Goal: Task Accomplishment & Management: Complete application form

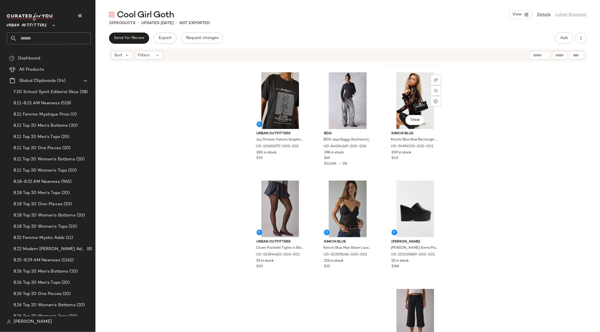
scroll to position [758, 0]
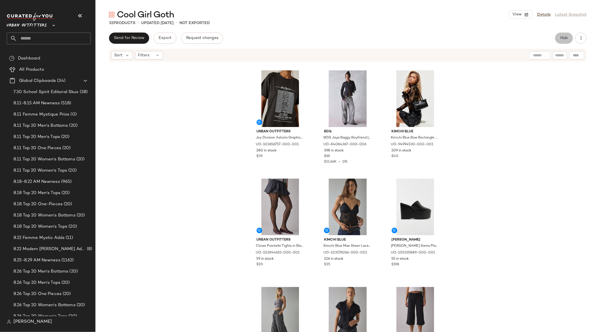
click at [400, 38] on button "Hub" at bounding box center [564, 38] width 18 height 11
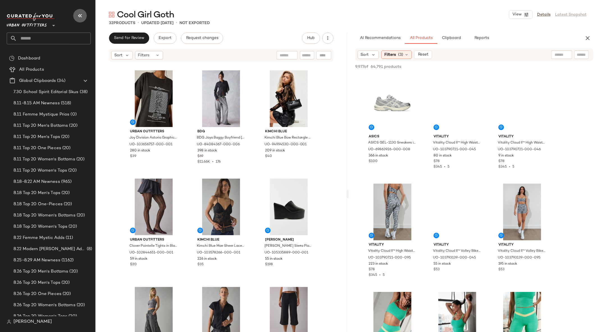
click at [81, 16] on icon "button" at bounding box center [80, 15] width 7 height 7
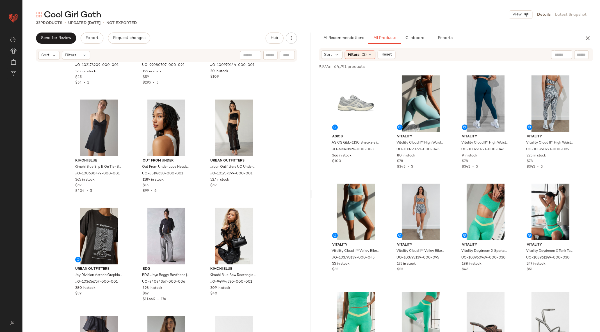
scroll to position [622, 0]
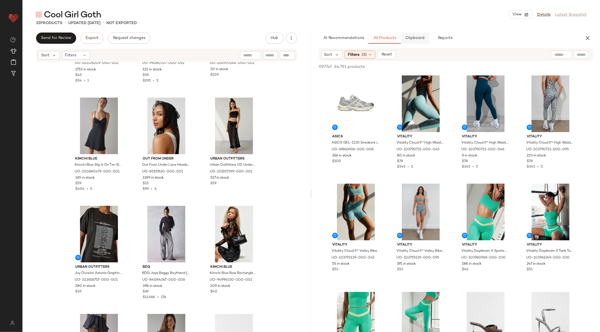
click at [400, 36] on span "Clipboard" at bounding box center [414, 38] width 19 height 4
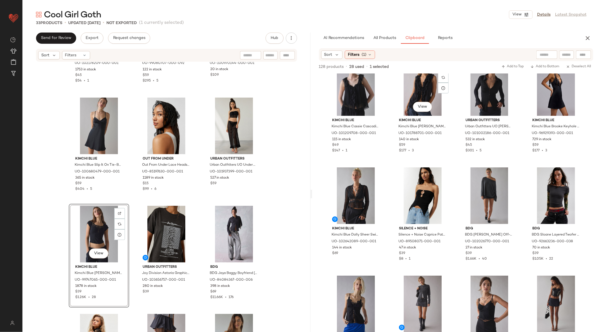
scroll to position [0, 0]
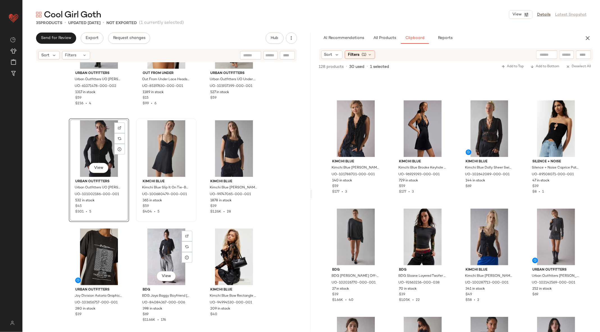
scroll to position [708, 0]
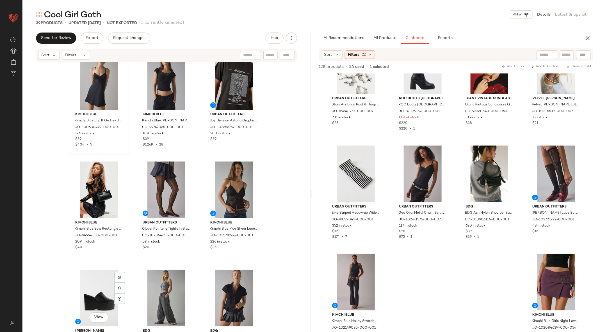
scroll to position [1019, 0]
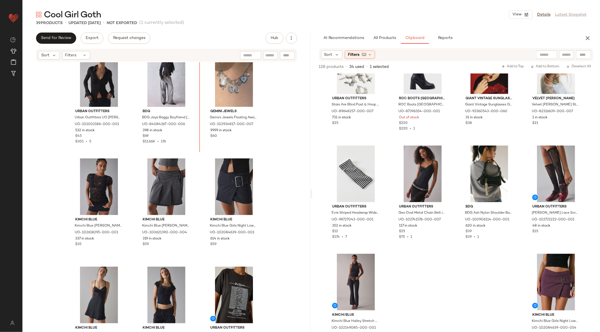
scroll to position [758, 0]
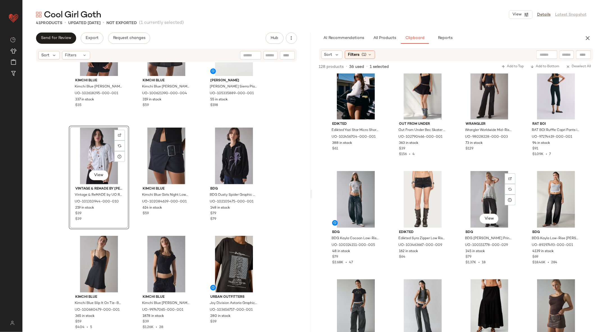
scroll to position [1439, 0]
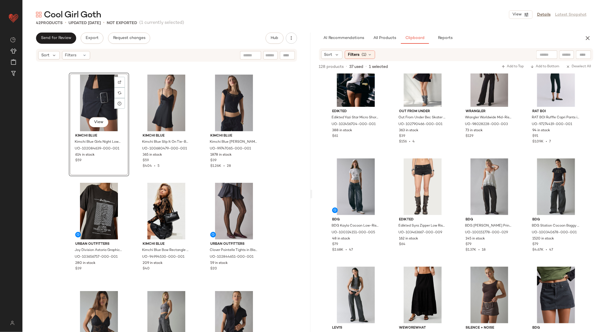
scroll to position [1133, 0]
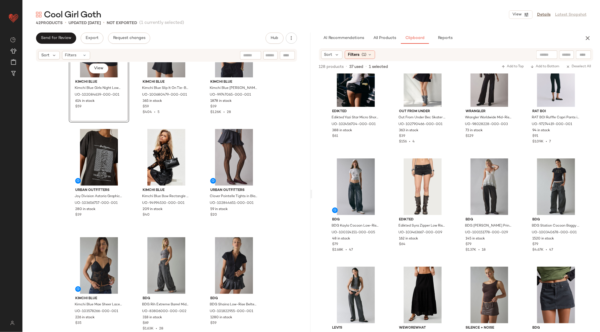
drag, startPoint x: 225, startPoint y: 144, endPoint x: 200, endPoint y: 1, distance: 145.6
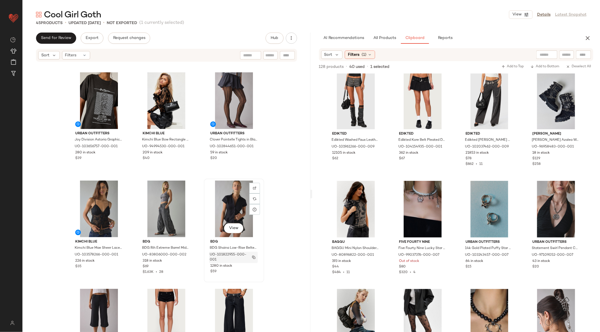
scroll to position [1296, 0]
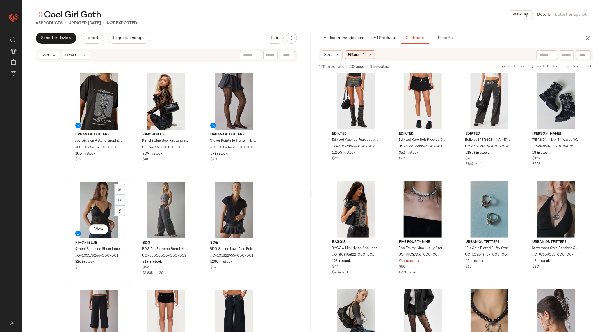
click at [90, 208] on div "View" at bounding box center [99, 210] width 56 height 57
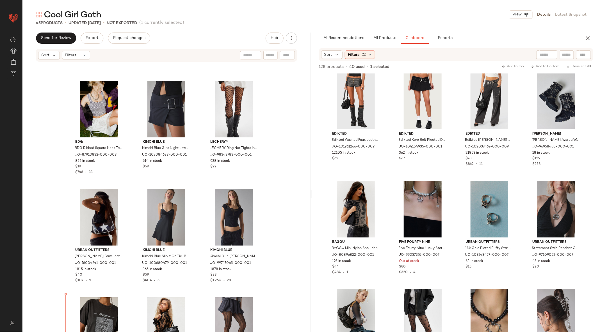
scroll to position [1076, 0]
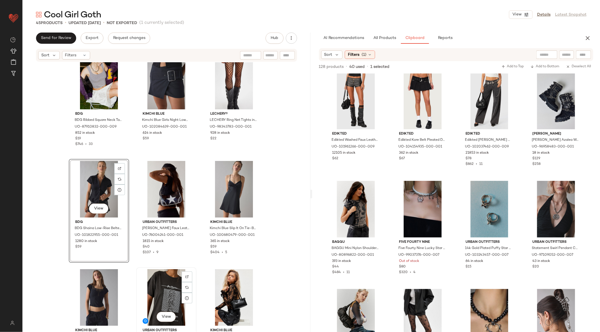
scroll to position [1110, 0]
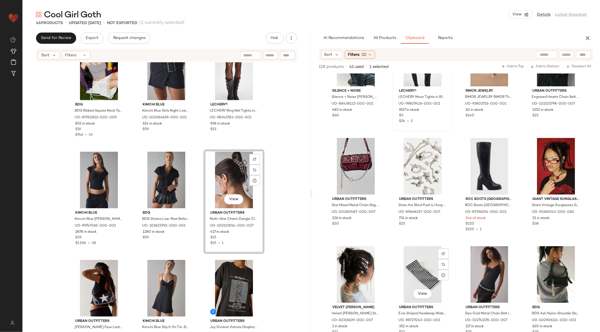
scroll to position [2039, 0]
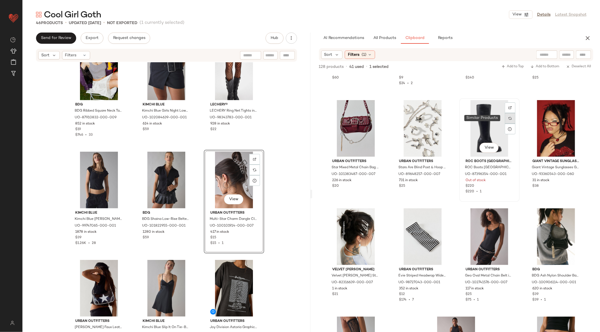
click at [400, 122] on div at bounding box center [510, 118] width 11 height 11
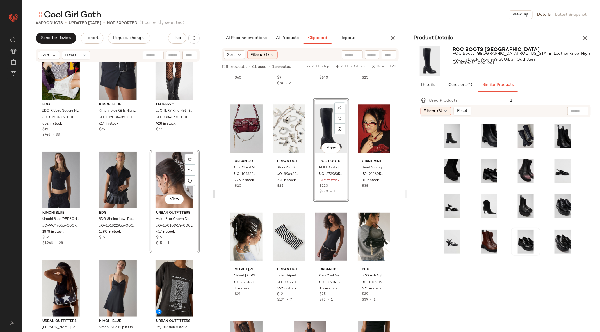
scroll to position [0, 0]
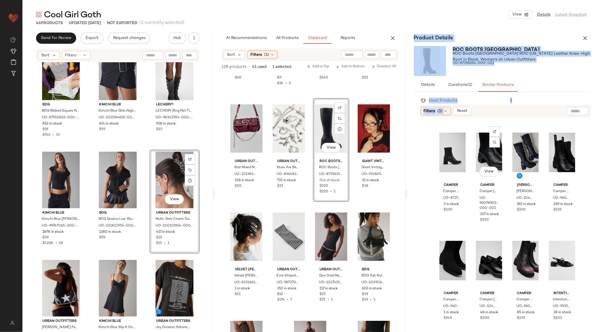
drag, startPoint x: 505, startPoint y: 263, endPoint x: 350, endPoint y: 230, distance: 158.7
click at [350, 230] on div "Send for Review Export Request changes Hub Sort Filters BDG BDG Ribbed Square N…" at bounding box center [310, 194] width 577 height 323
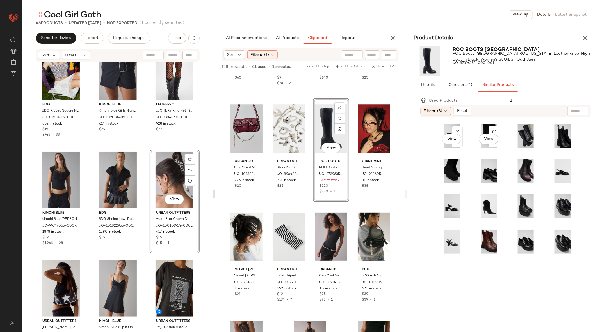
click at [400, 180] on div "View View" at bounding box center [507, 225] width 167 height 208
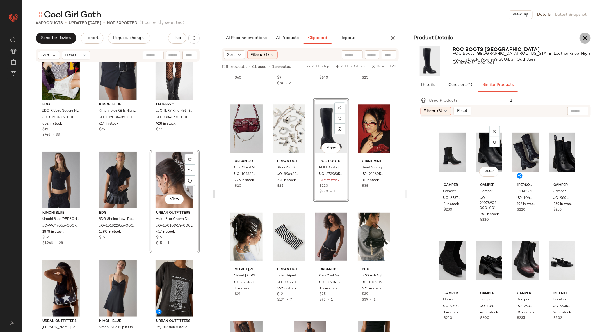
click at [400, 37] on icon "button" at bounding box center [585, 38] width 7 height 7
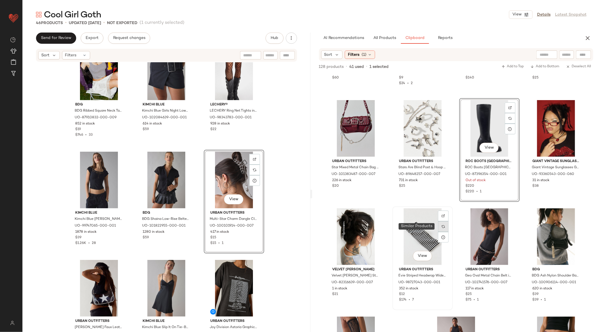
click at [400, 226] on img at bounding box center [443, 226] width 3 height 3
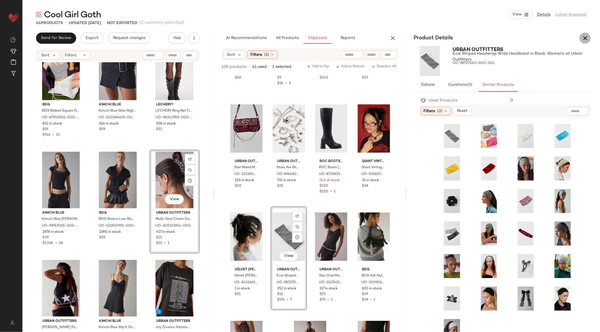
click at [400, 38] on icon "button" at bounding box center [585, 38] width 7 height 7
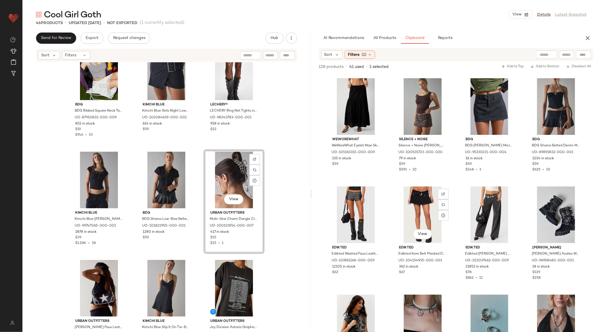
scroll to position [1625, 0]
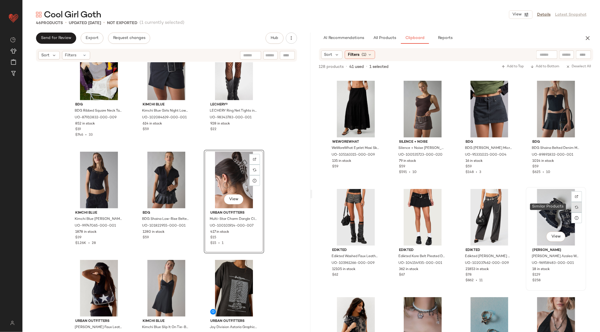
click at [400, 207] on img at bounding box center [576, 207] width 3 height 3
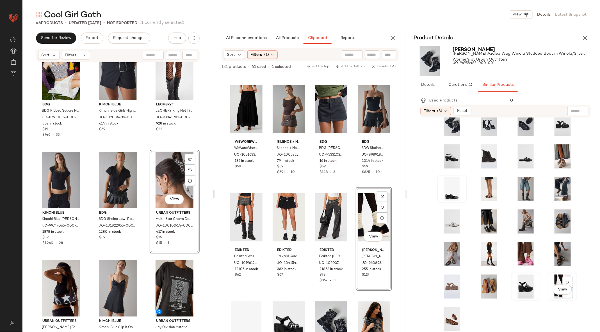
scroll to position [1627, 0]
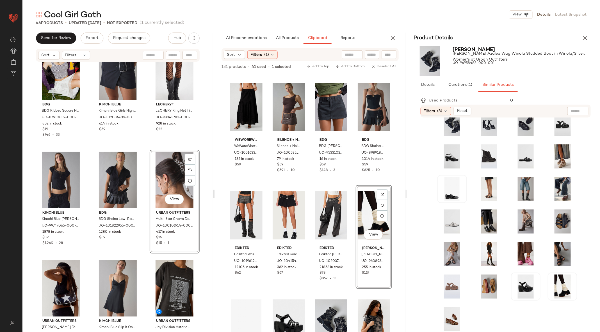
drag, startPoint x: 553, startPoint y: 287, endPoint x: 341, endPoint y: 0, distance: 356.6
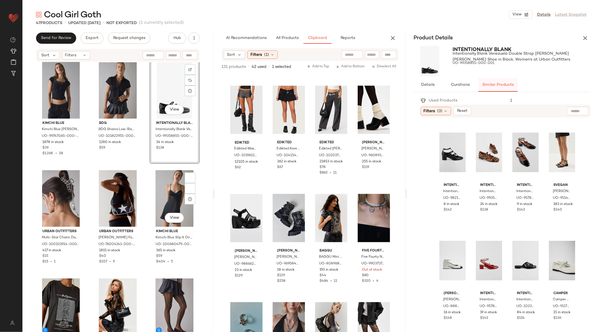
scroll to position [1216, 0]
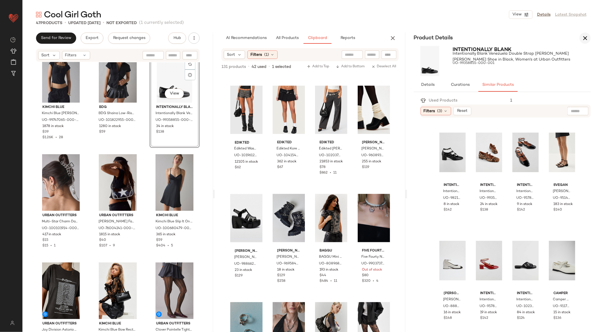
click at [400, 37] on icon "button" at bounding box center [585, 38] width 7 height 7
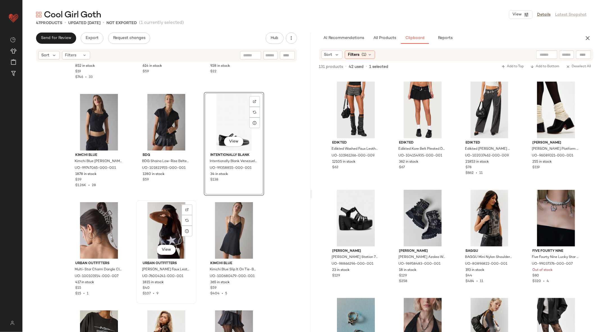
scroll to position [1167, 0]
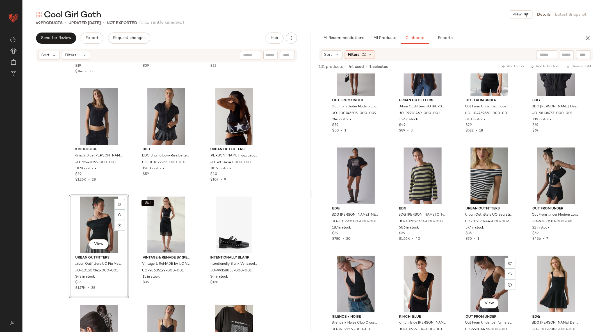
scroll to position [370, 0]
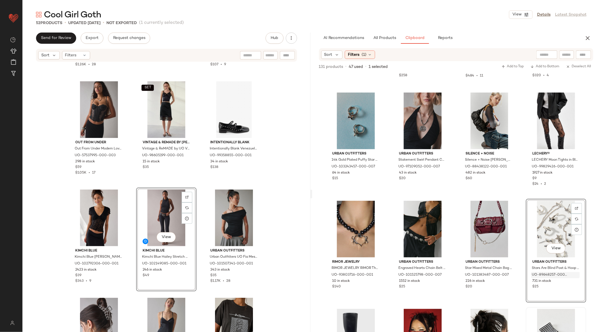
scroll to position [1848, 0]
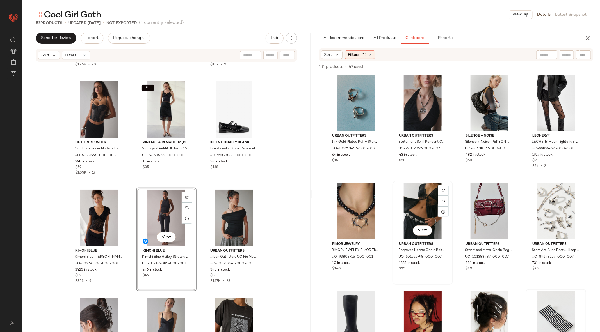
click at [394, 187] on div "View" at bounding box center [422, 211] width 56 height 57
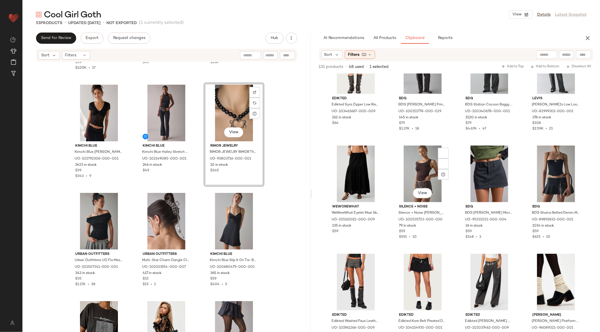
scroll to position [1451, 0]
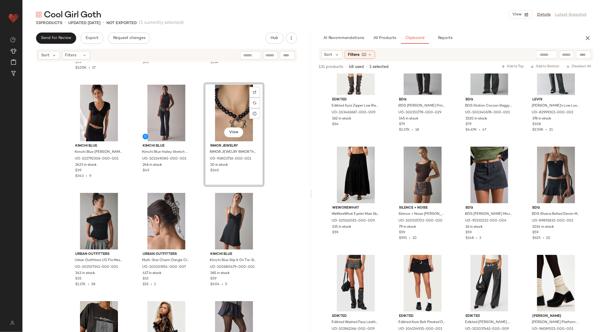
drag, startPoint x: 353, startPoint y: 201, endPoint x: 458, endPoint y: 4, distance: 223.0
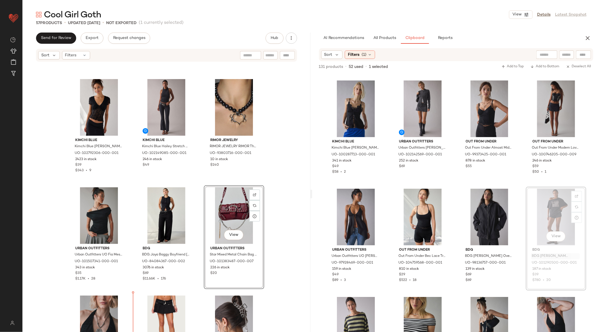
scroll to position [1401, 0]
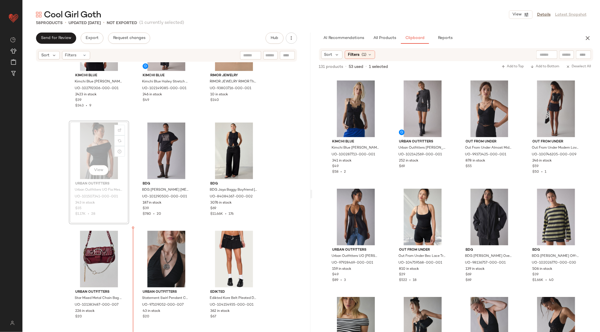
scroll to position [1466, 0]
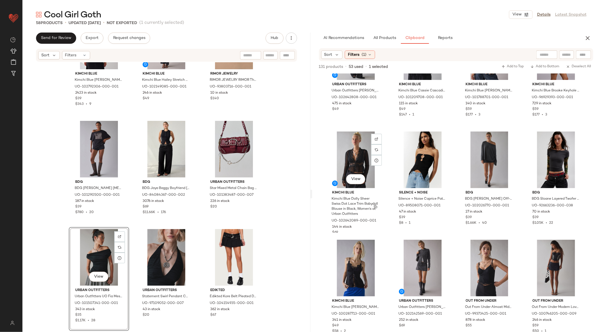
scroll to position [229, 0]
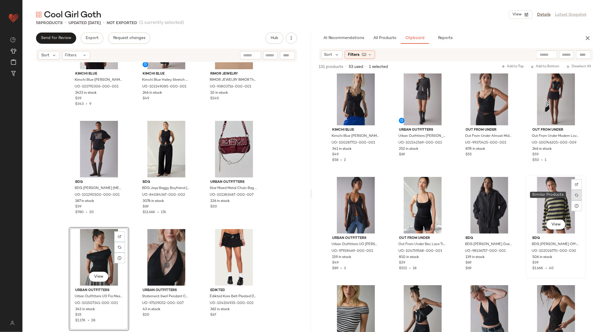
click at [400, 194] on img at bounding box center [576, 195] width 3 height 3
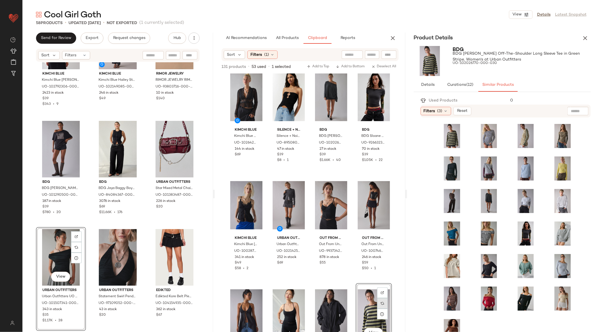
scroll to position [12, 0]
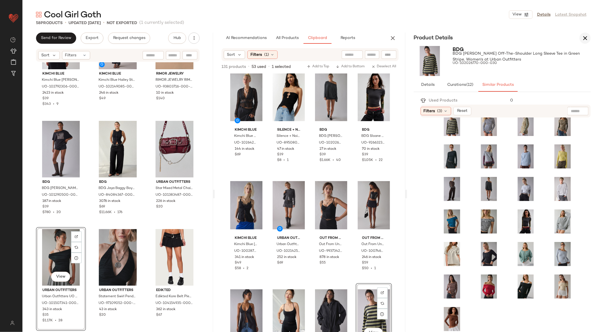
click at [400, 37] on icon "button" at bounding box center [585, 38] width 7 height 7
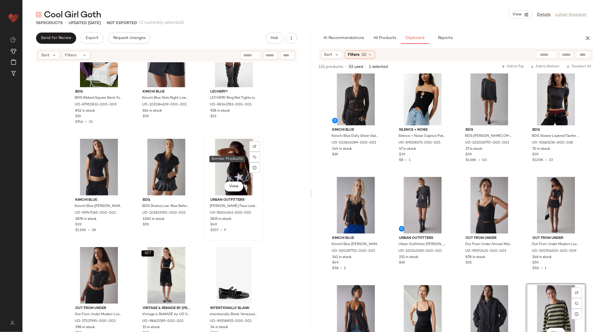
scroll to position [1120, 0]
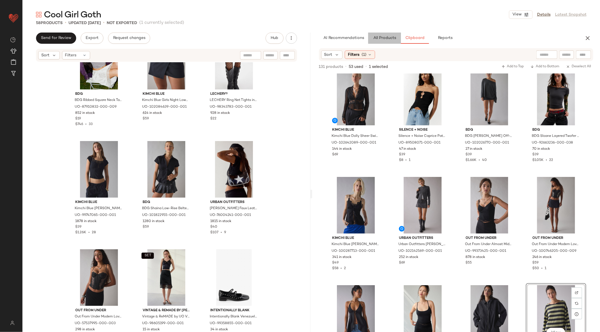
click at [390, 35] on button "All Products" at bounding box center [384, 38] width 33 height 11
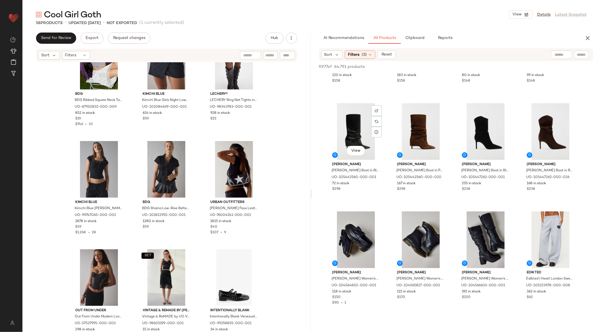
scroll to position [1307, 0]
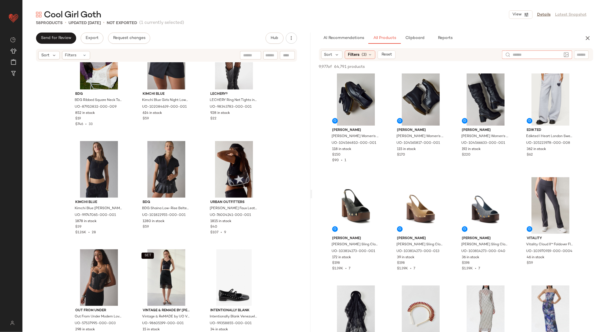
click at [400, 56] on div at bounding box center [537, 55] width 70 height 8
type input "****"
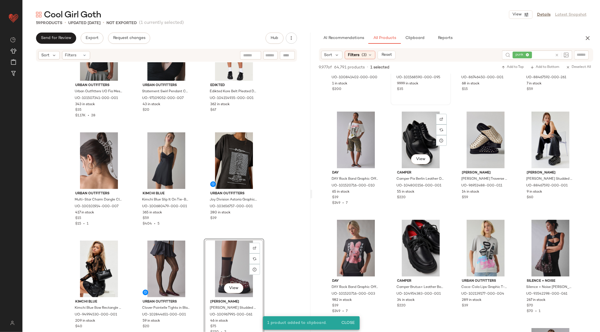
scroll to position [1265, 0]
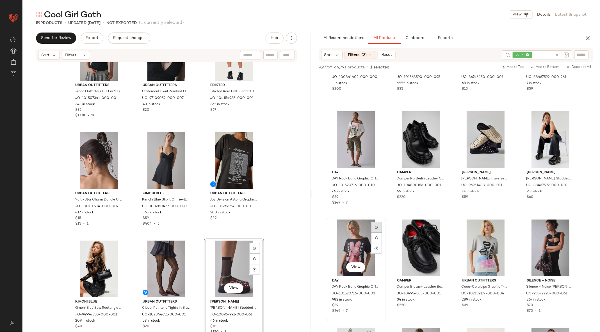
click at [376, 233] on div at bounding box center [376, 238] width 11 height 11
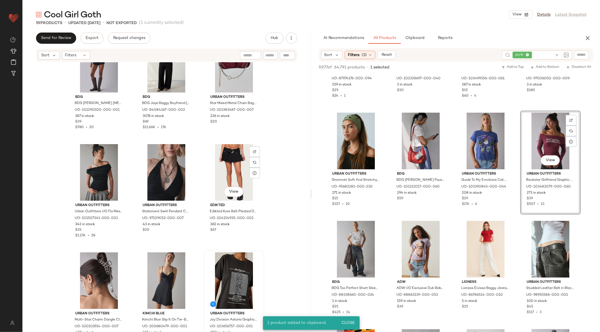
scroll to position [1609, 0]
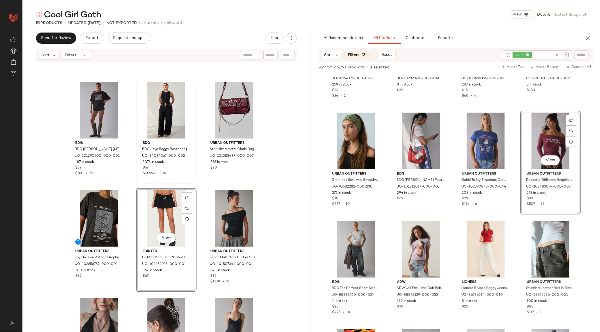
scroll to position [1504, 0]
click at [400, 37] on span "Clipboard" at bounding box center [414, 38] width 19 height 4
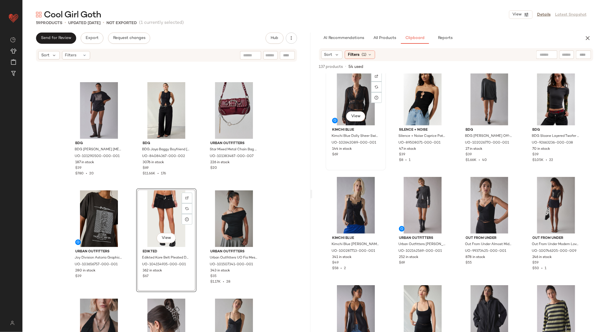
scroll to position [120, 0]
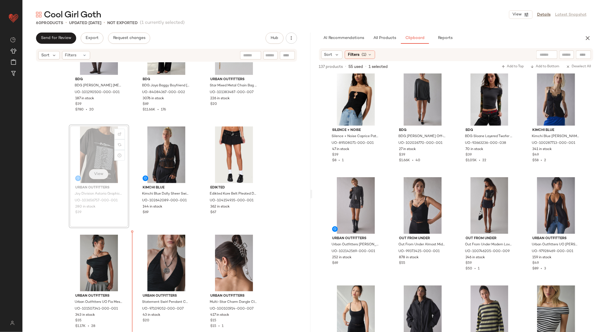
scroll to position [1570, 0]
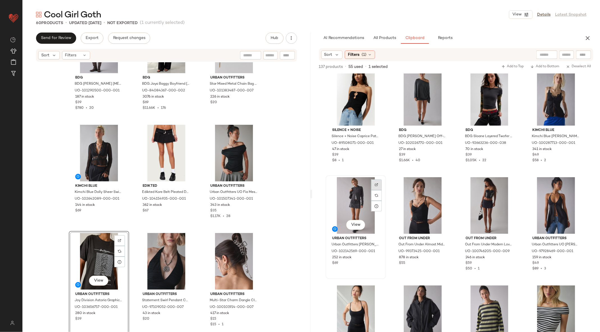
click at [375, 184] on img at bounding box center [376, 184] width 3 height 3
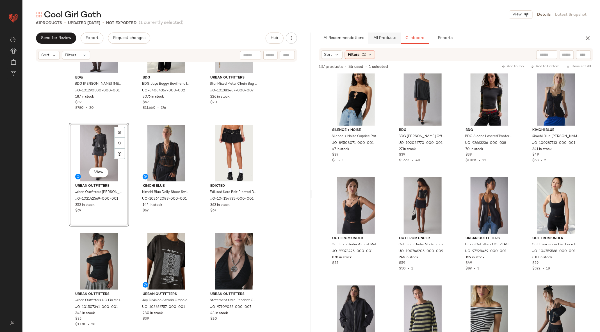
click at [377, 37] on span "All Products" at bounding box center [384, 38] width 23 height 4
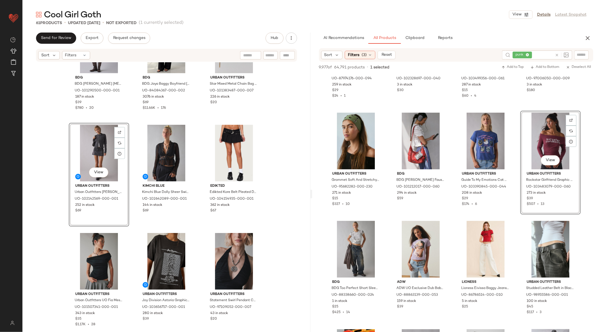
click at [400, 52] on input "text" at bounding box center [582, 55] width 10 height 6
type input "******"
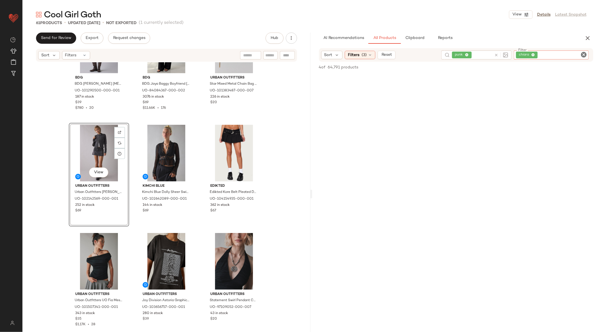
click at [400, 55] on div "punk" at bounding box center [476, 55] width 70 height 9
click at [400, 55] on icon at bounding box center [534, 55] width 4 height 4
click at [356, 59] on div "Sort Filters (3) Reset Filter chiara Filter" at bounding box center [456, 54] width 275 height 13
click at [357, 56] on span "Filters" at bounding box center [354, 55] width 12 height 6
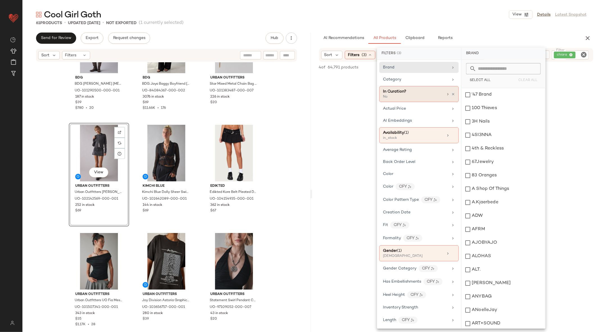
click at [400, 95] on div "In Curation? No" at bounding box center [418, 94] width 79 height 16
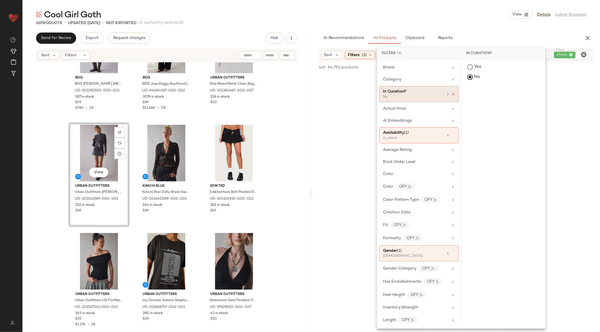
click at [400, 93] on icon at bounding box center [453, 94] width 4 height 4
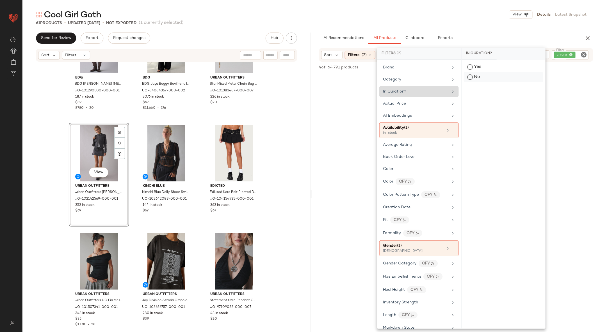
click at [400, 76] on div "No" at bounding box center [503, 77] width 79 height 10
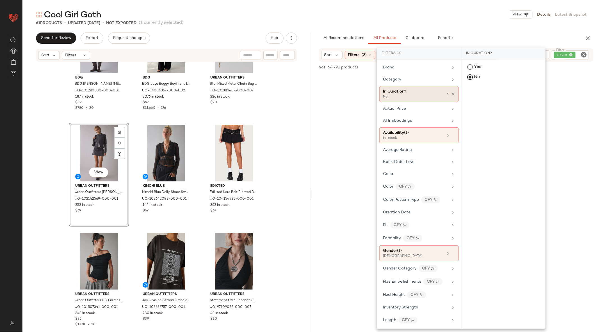
click at [400, 91] on div "Yes No" at bounding box center [503, 194] width 84 height 269
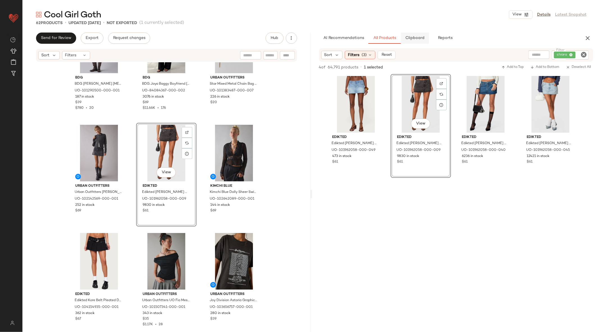
click at [400, 35] on button "Clipboard" at bounding box center [415, 38] width 28 height 11
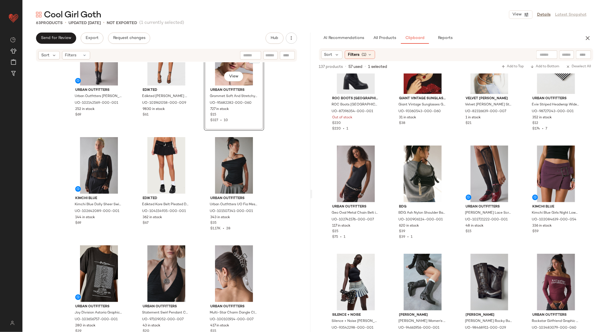
scroll to position [1667, 0]
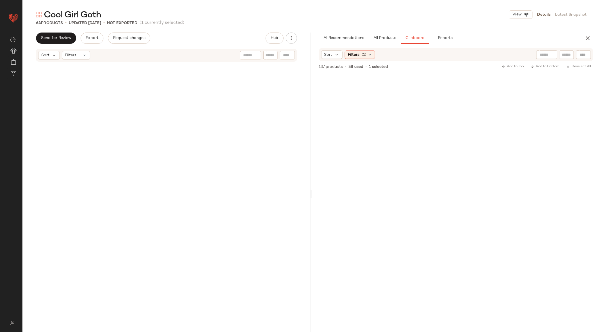
scroll to position [1886, 0]
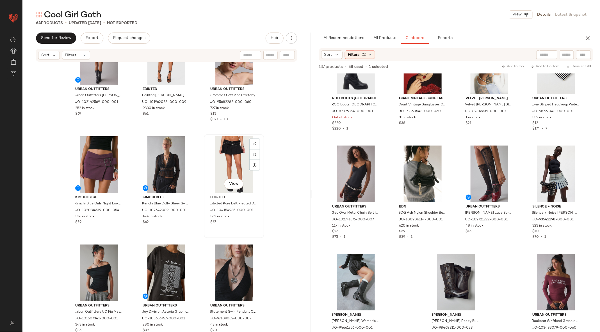
click at [236, 163] on div "View" at bounding box center [234, 164] width 56 height 57
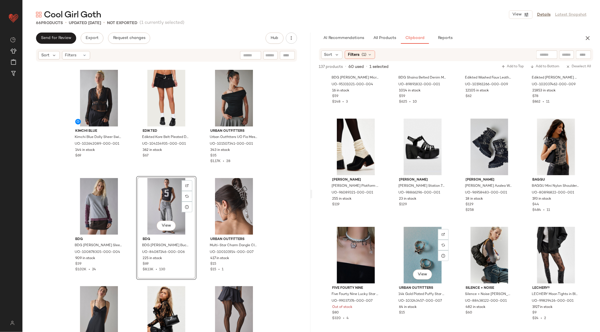
scroll to position [1567, 0]
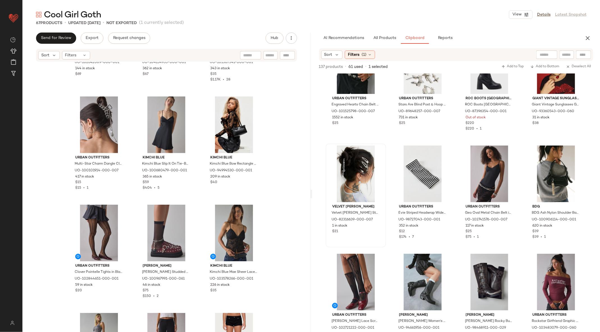
scroll to position [2033, 0]
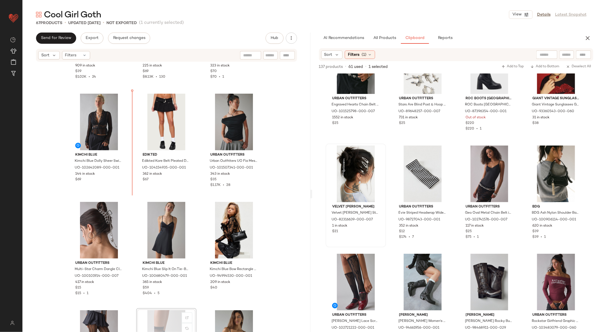
scroll to position [1911, 0]
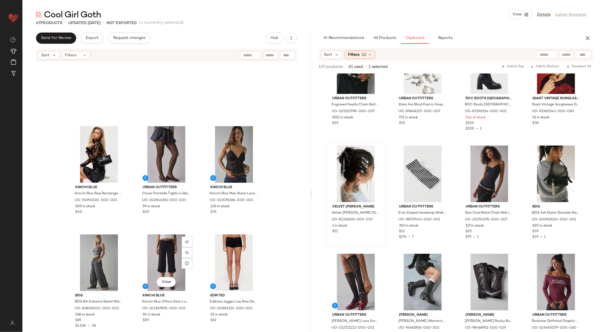
scroll to position [2206, 0]
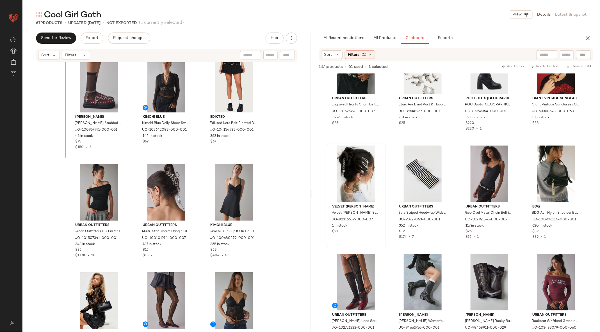
scroll to position [1927, 0]
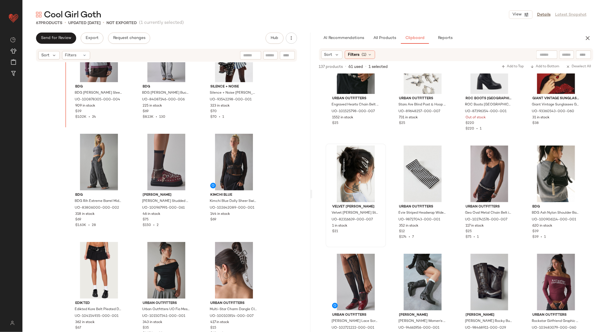
scroll to position [1842, 0]
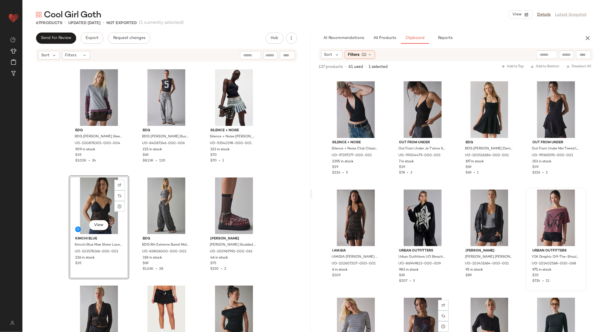
scroll to position [426, 0]
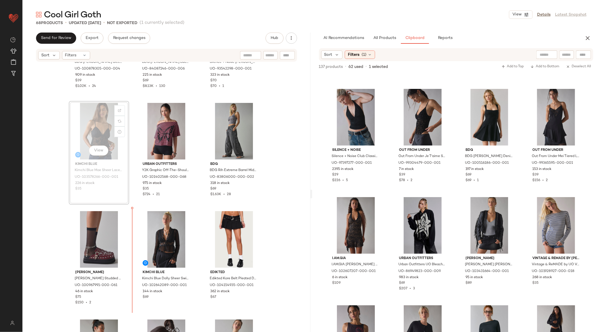
scroll to position [1917, 0]
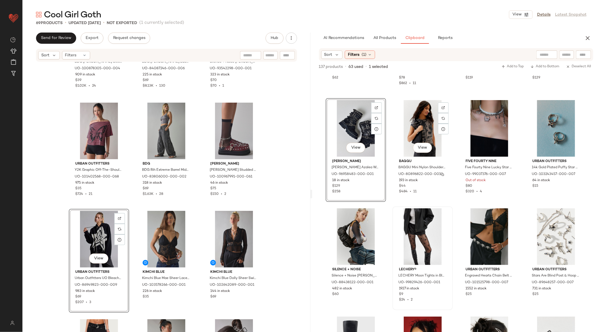
scroll to position [1504, 0]
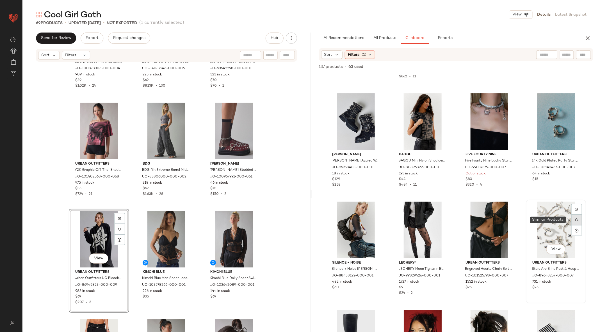
click at [575, 221] on img at bounding box center [576, 219] width 3 height 3
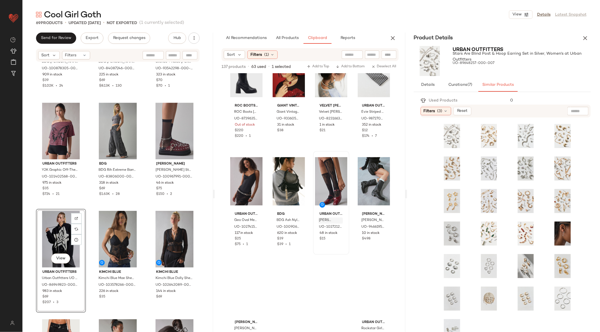
scroll to position [1777, 0]
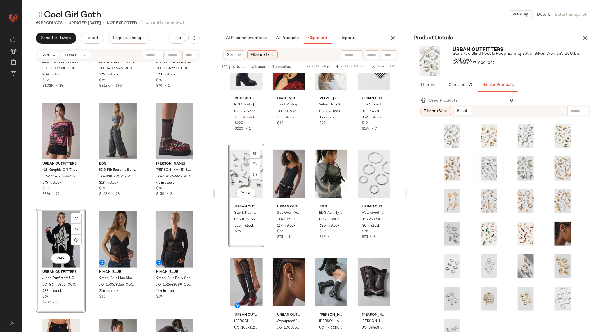
click at [592, 31] on div "Cool Girl Goth View Details Latest Snapshot 69 Products • updated Sep 2nd • Not…" at bounding box center [310, 170] width 577 height 323
click at [579, 38] on div "Product Details" at bounding box center [502, 38] width 191 height 11
click at [584, 38] on icon "button" at bounding box center [585, 38] width 7 height 7
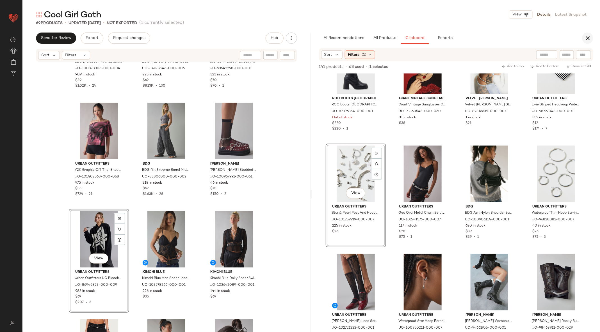
click at [591, 37] on button "button" at bounding box center [587, 38] width 11 height 11
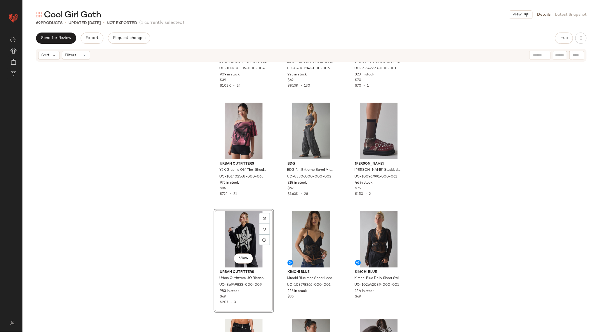
click at [554, 61] on div "Sort Filters" at bounding box center [311, 55] width 550 height 13
click at [560, 40] on span "Hub" at bounding box center [564, 38] width 8 height 4
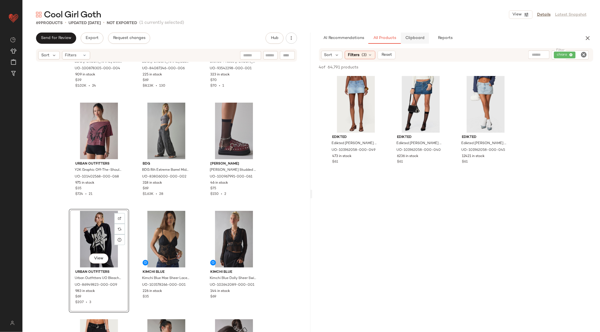
click at [417, 37] on span "Clipboard" at bounding box center [414, 38] width 19 height 4
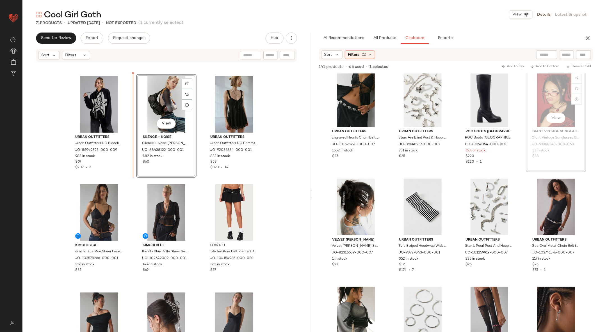
scroll to position [2046, 0]
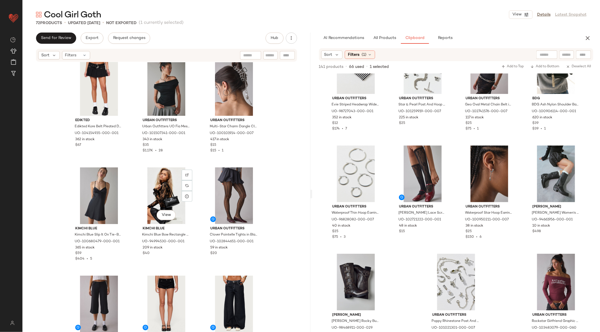
scroll to position [2314, 0]
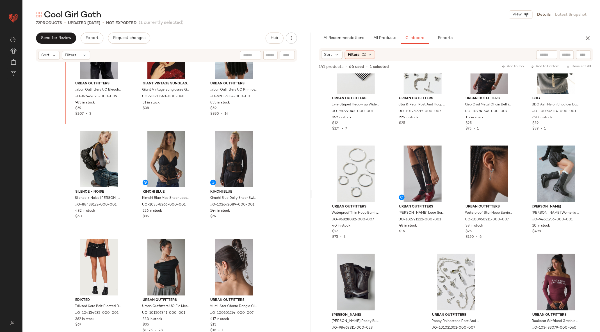
scroll to position [2102, 0]
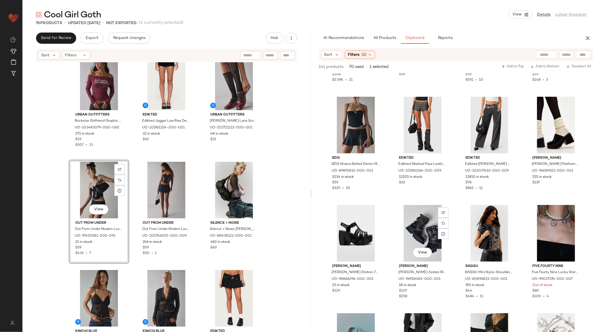
scroll to position [1284, 0]
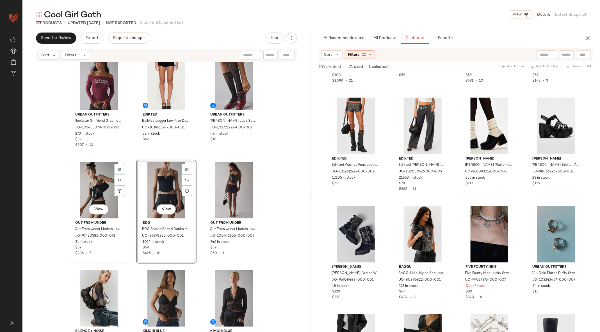
click at [95, 193] on div "View" at bounding box center [99, 190] width 56 height 57
click at [166, 183] on div "View" at bounding box center [166, 190] width 56 height 57
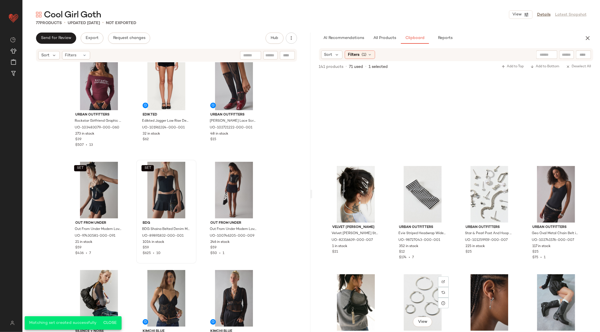
scroll to position [1669, 0]
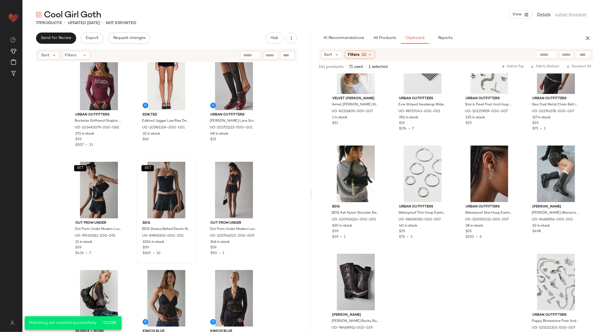
click at [378, 29] on div "Cool Girl Goth View Details Latest Snapshot 77 Products • updated Sep 2nd • Not…" at bounding box center [310, 170] width 577 height 323
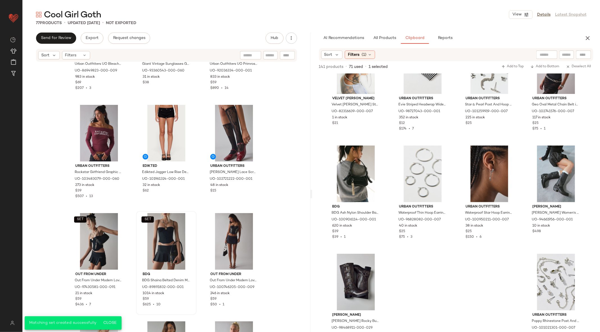
scroll to position [2035, 0]
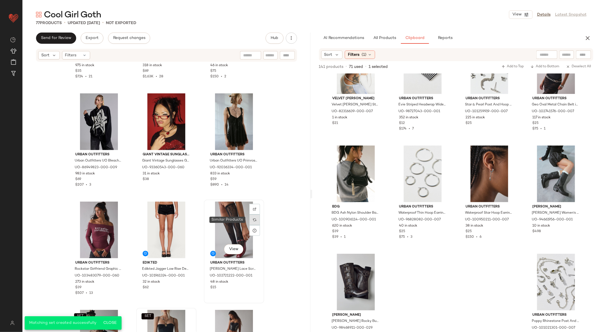
click at [254, 222] on div at bounding box center [254, 220] width 11 height 11
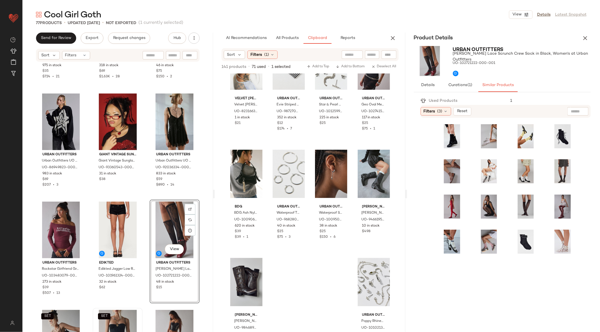
click at [581, 43] on div "Product Details" at bounding box center [502, 38] width 191 height 11
click at [582, 42] on button "button" at bounding box center [584, 38] width 11 height 11
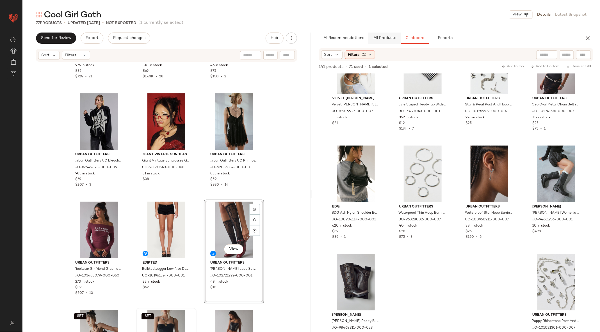
click at [393, 39] on span "All Products" at bounding box center [384, 38] width 23 height 4
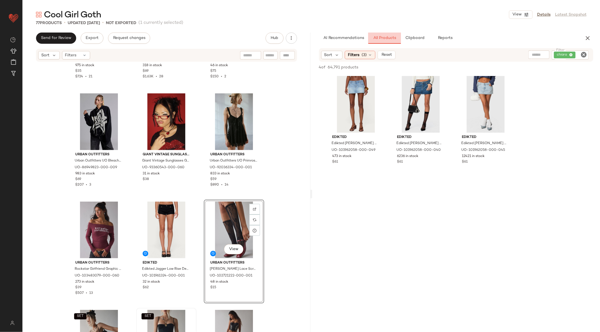
scroll to position [1669, 0]
click at [582, 52] on icon "Clear Filter" at bounding box center [583, 54] width 7 height 7
click at [517, 56] on input "text" at bounding box center [537, 55] width 49 height 6
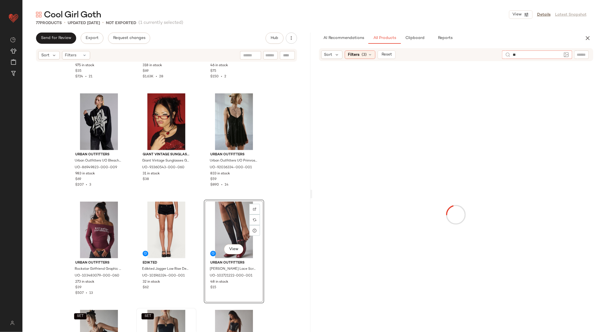
type input "***"
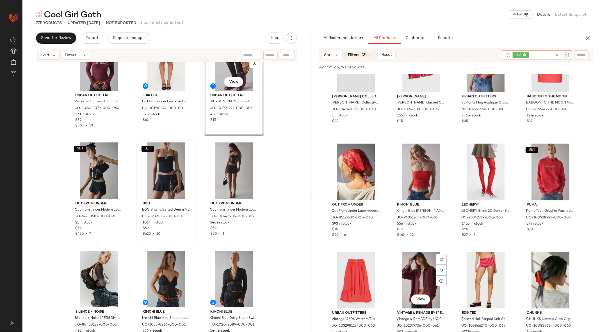
scroll to position [1196, 0]
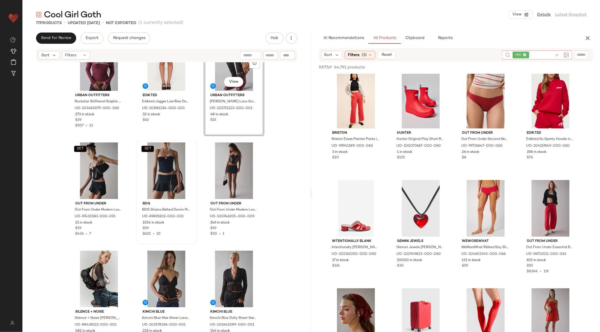
click at [565, 55] on img at bounding box center [566, 54] width 5 height 5
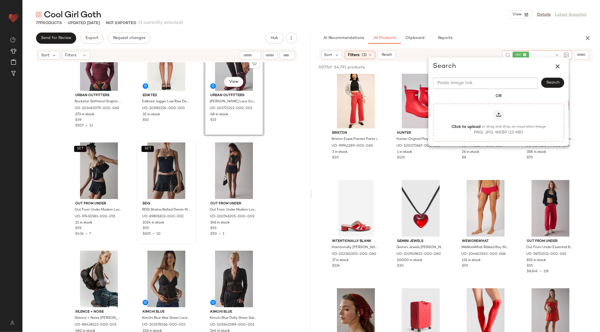
click at [558, 55] on icon at bounding box center [557, 55] width 4 height 4
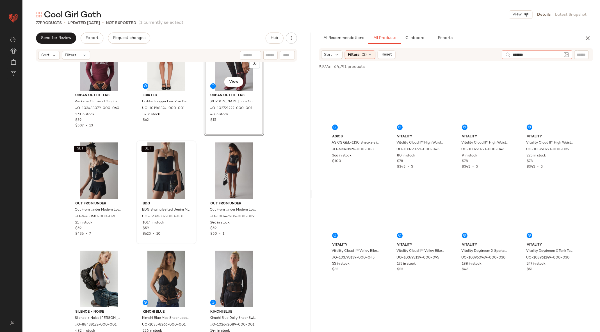
type input "********"
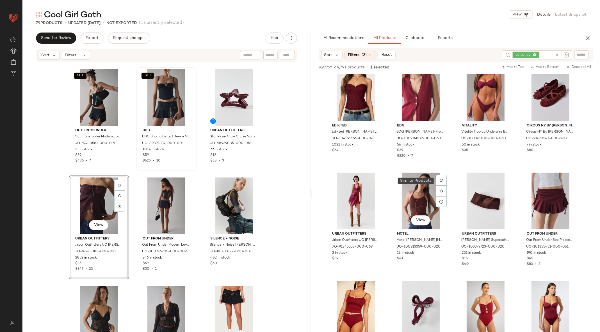
scroll to position [3755, 0]
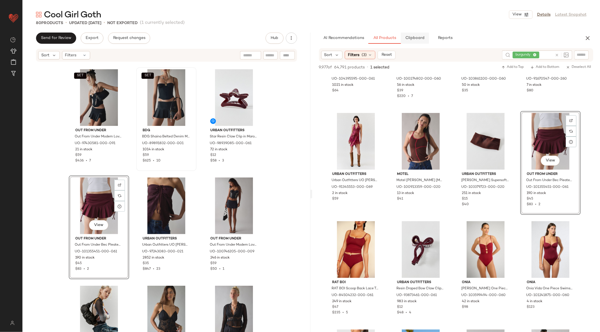
click at [416, 40] on button "Clipboard" at bounding box center [415, 38] width 28 height 11
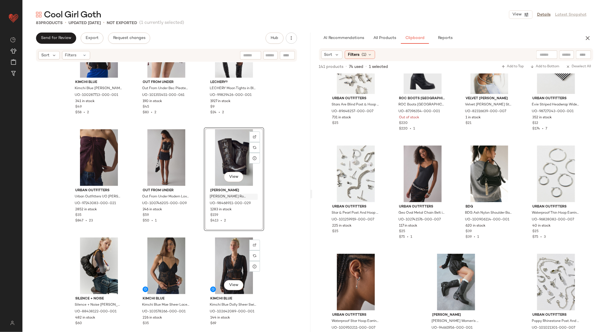
scroll to position [2611, 0]
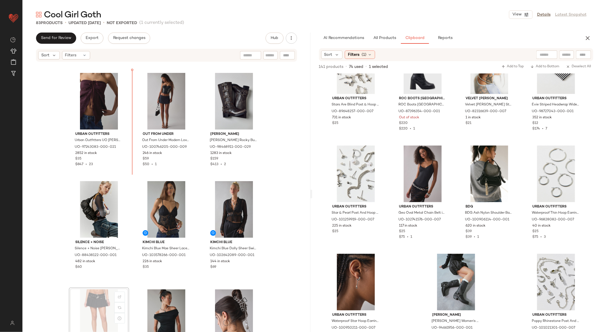
scroll to position [2483, 0]
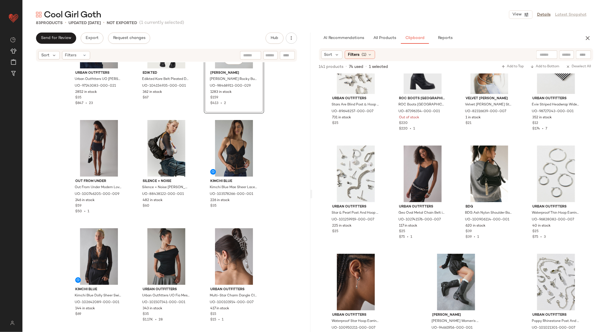
scroll to position [2589, 0]
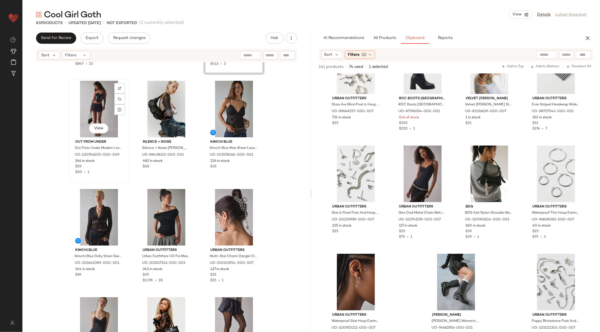
click at [107, 115] on div "View" at bounding box center [99, 109] width 56 height 57
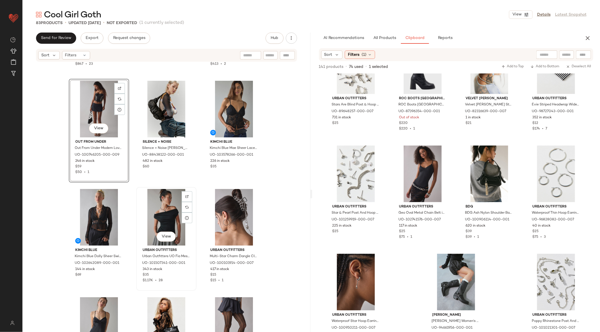
scroll to position [2748, 0]
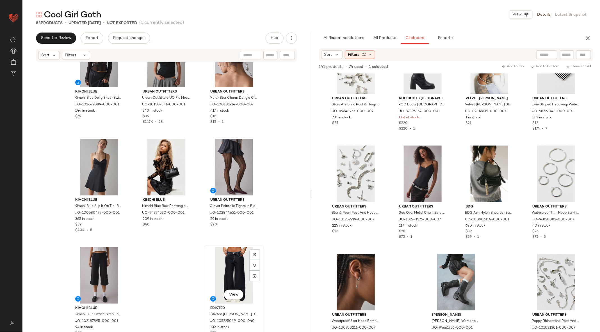
click at [237, 261] on div "View" at bounding box center [234, 275] width 56 height 57
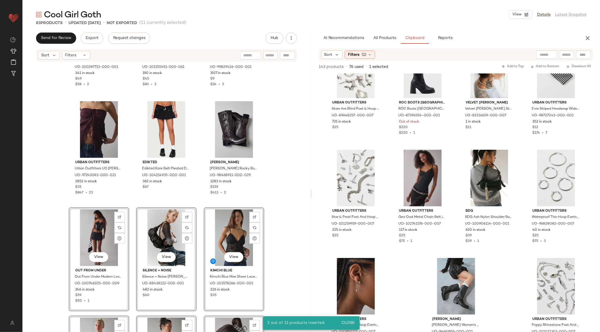
scroll to position [2451, 0]
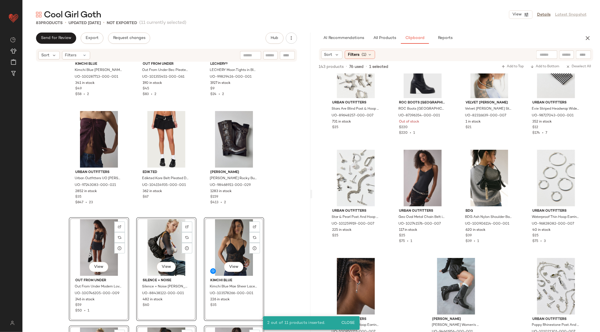
click at [130, 231] on div "Kimchi Blue Kimchi Blue Krista Flyaway Lace Trim Satin Cami in Black, Women's a…" at bounding box center [166, 205] width 288 height 287
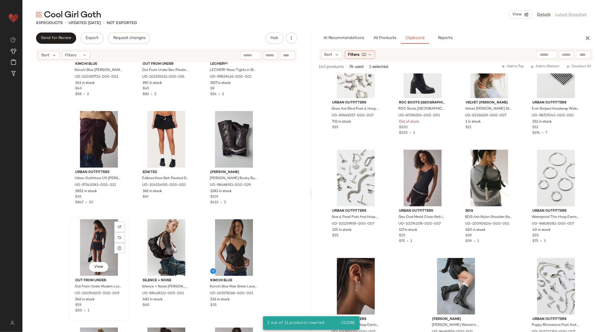
click at [90, 239] on div "View" at bounding box center [99, 247] width 56 height 57
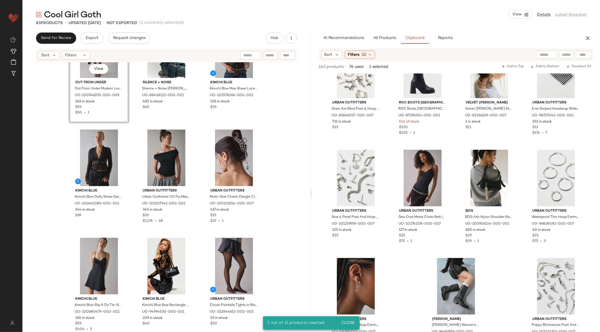
scroll to position [2748, 0]
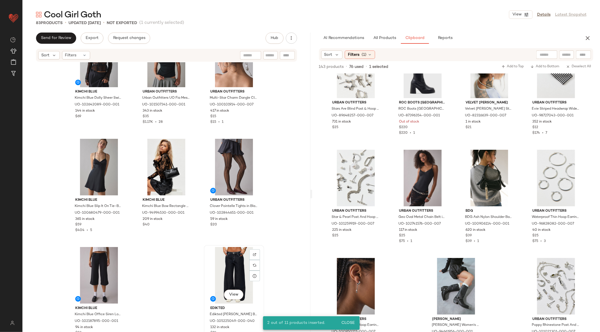
click at [227, 270] on div "View" at bounding box center [234, 275] width 56 height 57
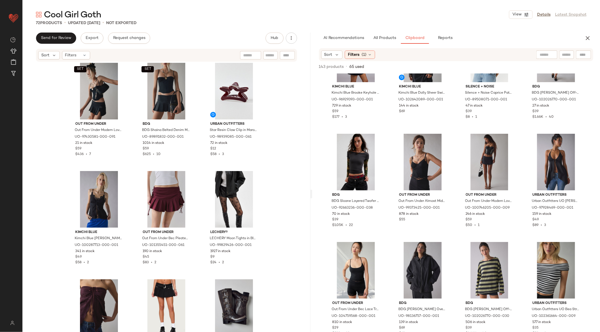
scroll to position [2314, 0]
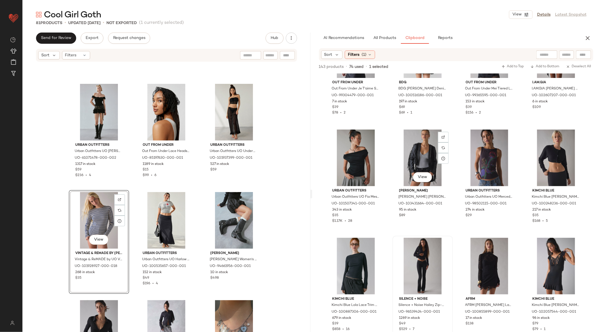
scroll to position [485, 0]
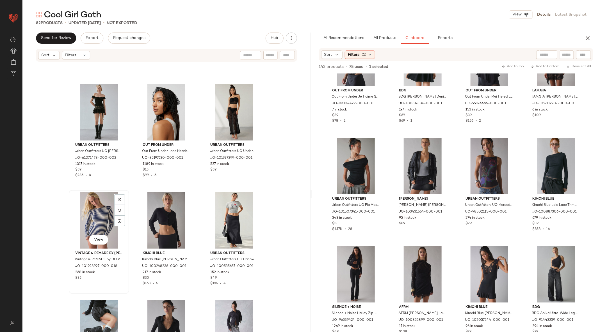
click at [95, 217] on div "View" at bounding box center [99, 220] width 56 height 57
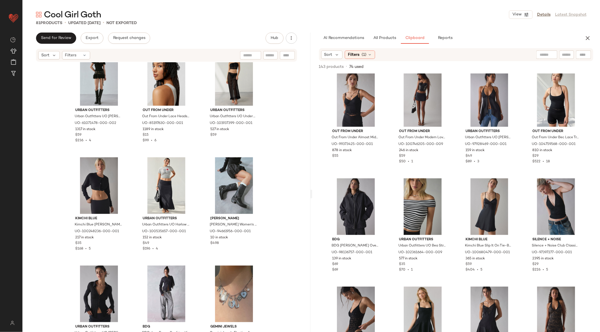
scroll to position [667, 0]
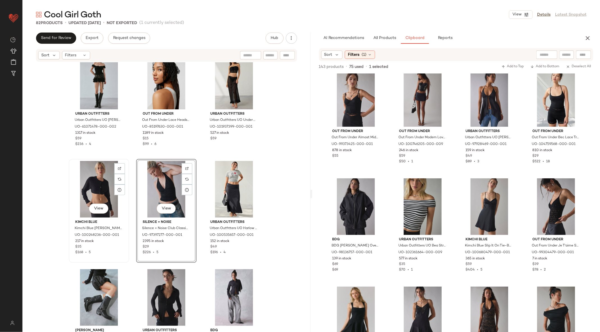
click at [97, 188] on div "View" at bounding box center [99, 189] width 56 height 57
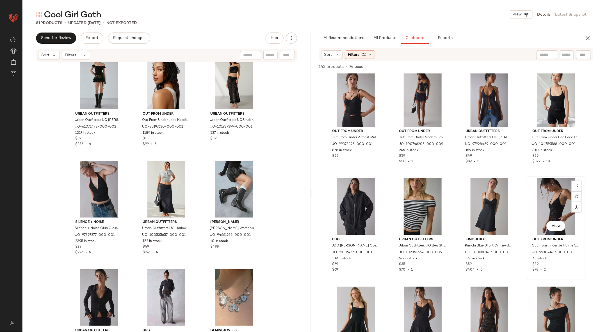
scroll to position [493, 0]
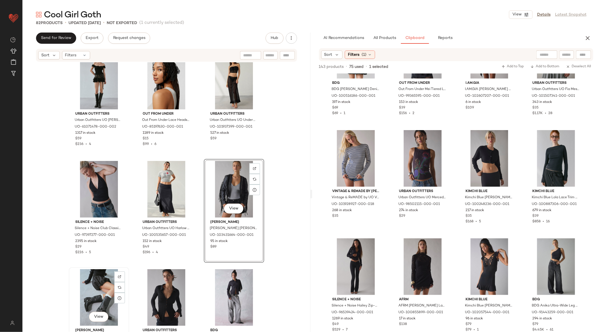
click at [89, 287] on div "View" at bounding box center [99, 297] width 56 height 57
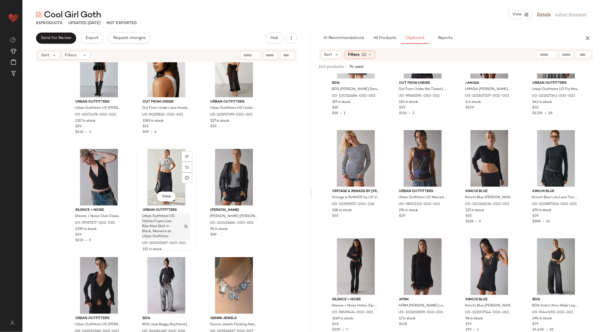
scroll to position [680, 0]
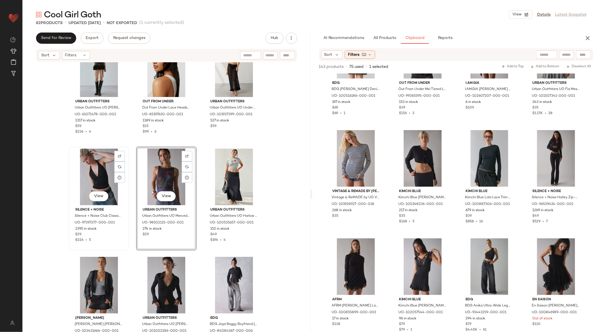
click at [76, 172] on div "View" at bounding box center [99, 177] width 56 height 57
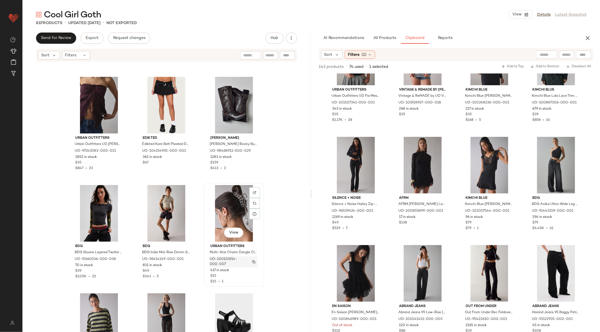
scroll to position [2640, 0]
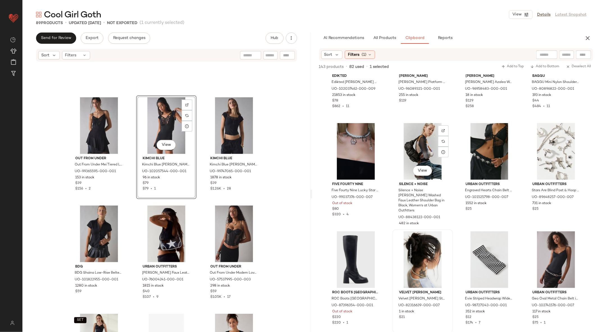
scroll to position [1130, 0]
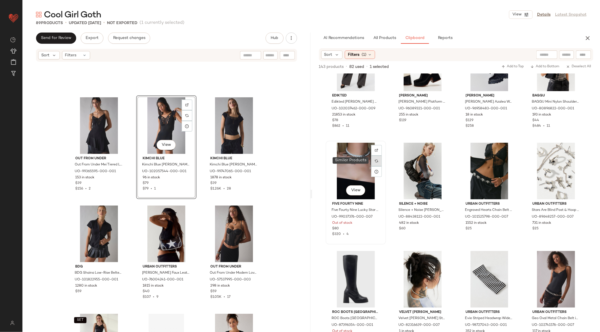
click at [378, 161] on img at bounding box center [376, 160] width 3 height 3
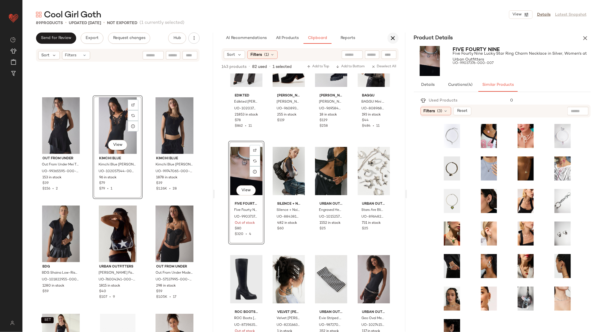
click at [393, 40] on icon "button" at bounding box center [393, 38] width 7 height 7
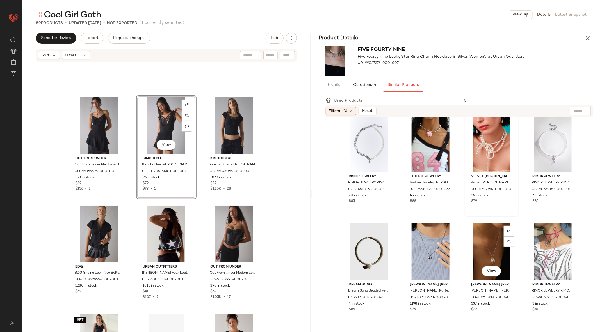
scroll to position [0, 0]
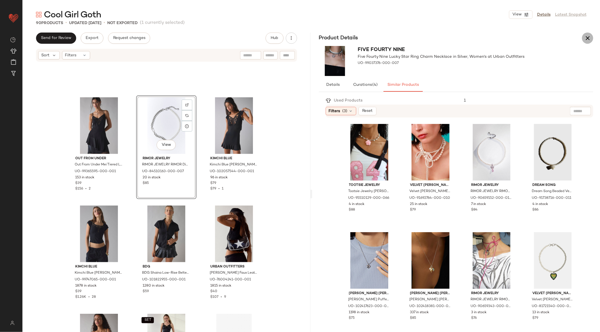
click at [590, 39] on icon "button" at bounding box center [587, 38] width 7 height 7
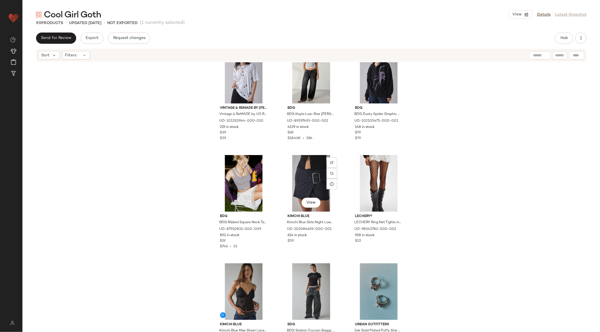
scroll to position [904, 0]
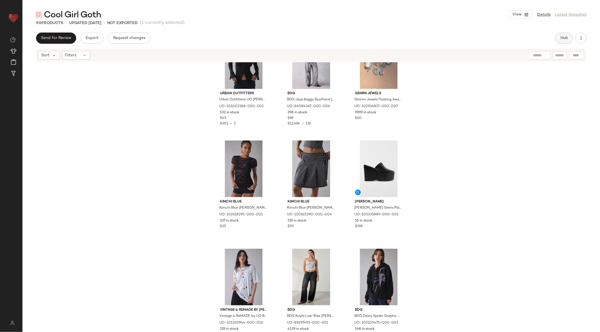
click at [561, 41] on button "Hub" at bounding box center [564, 38] width 18 height 11
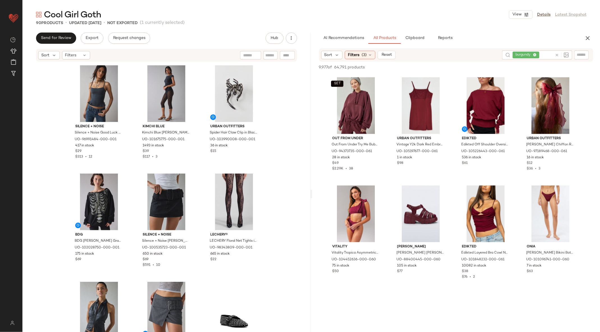
scroll to position [564, 0]
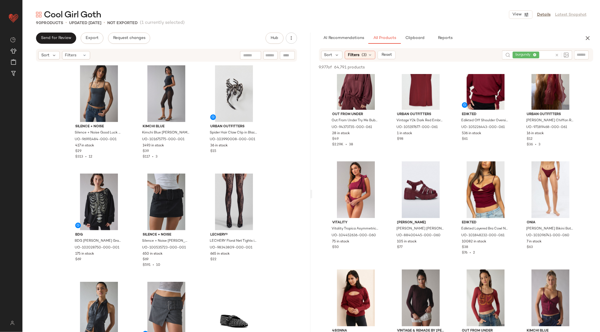
click at [557, 55] on icon at bounding box center [557, 55] width 4 height 4
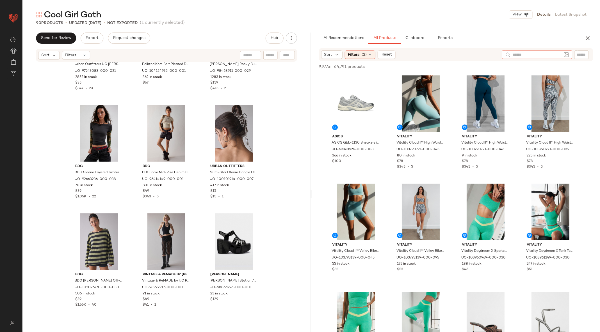
scroll to position [2964, 0]
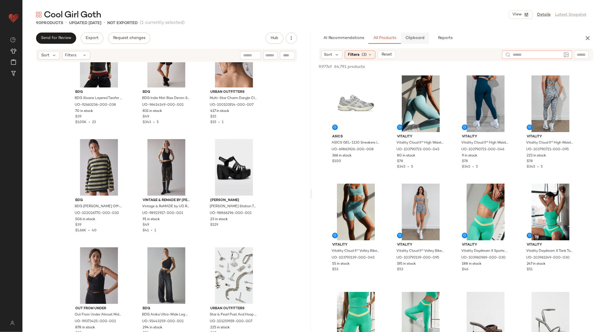
click at [410, 40] on span "Clipboard" at bounding box center [414, 38] width 19 height 4
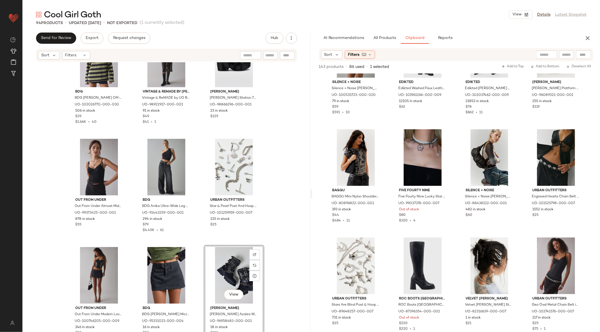
scroll to position [3181, 0]
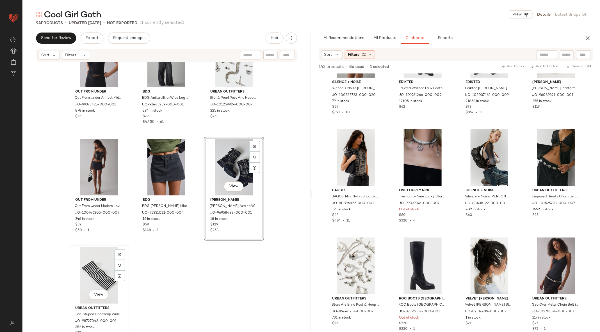
click at [93, 264] on div "View" at bounding box center [99, 275] width 56 height 57
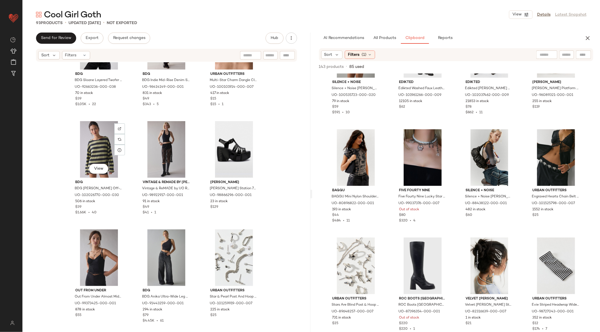
scroll to position [3073, 0]
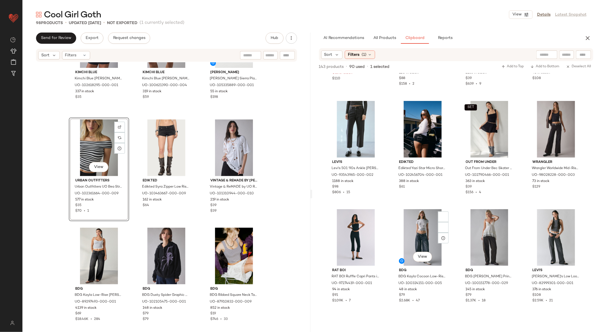
scroll to position [935, 0]
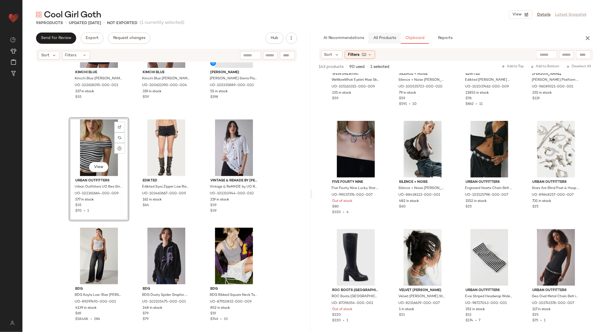
click at [385, 34] on button "All Products" at bounding box center [384, 38] width 33 height 11
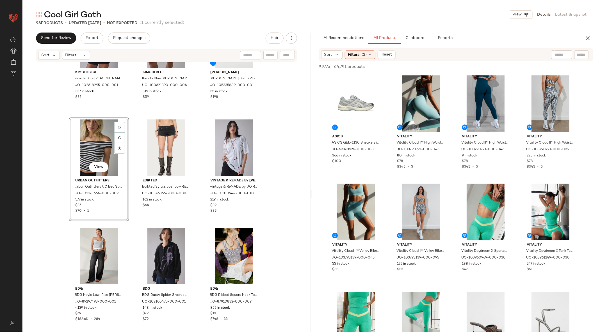
click at [580, 54] on input "text" at bounding box center [582, 55] width 10 height 6
type input "*****"
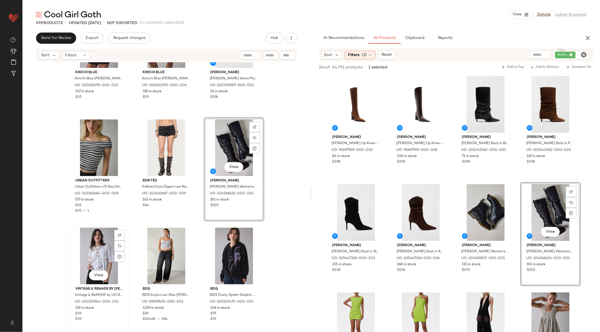
click at [92, 254] on div "View" at bounding box center [99, 256] width 56 height 57
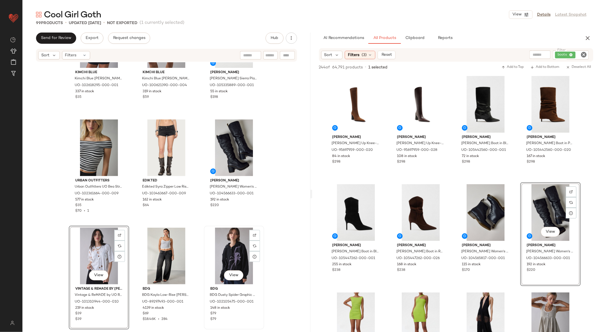
click at [228, 249] on div "View" at bounding box center [234, 256] width 56 height 57
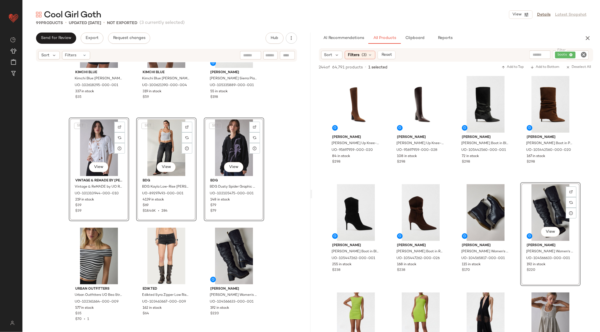
click at [130, 219] on div "Kimchi Blue Kimchi Blue Miley Sheer Lace Smocked Crop Top in Black, Women's at …" at bounding box center [166, 205] width 288 height 287
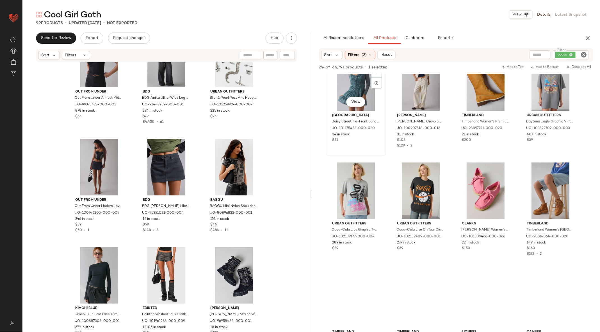
scroll to position [730, 0]
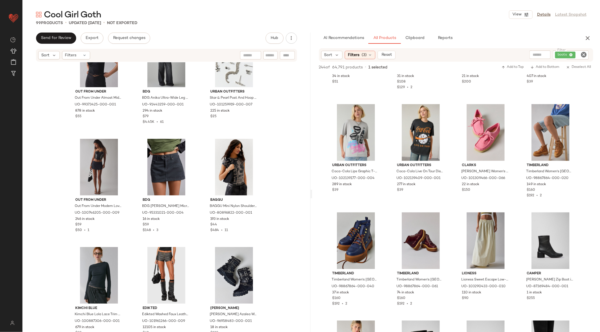
click at [584, 56] on icon "Clear Filter" at bounding box center [583, 54] width 7 height 7
click at [522, 55] on input "text" at bounding box center [523, 55] width 14 height 6
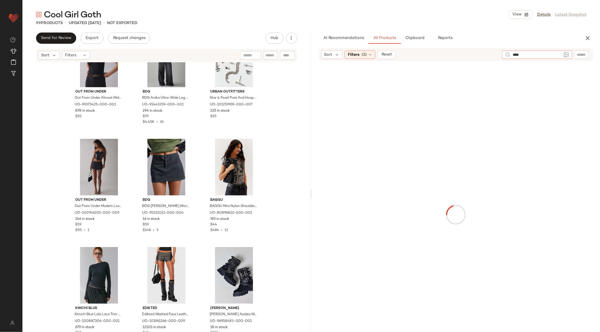
type input "*****"
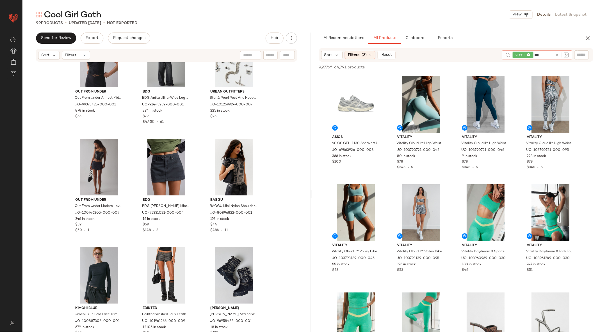
type input "****"
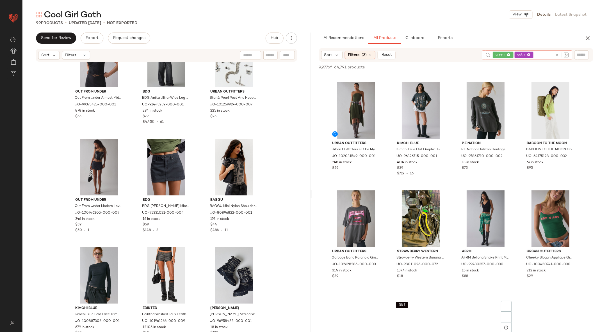
scroll to position [2454, 0]
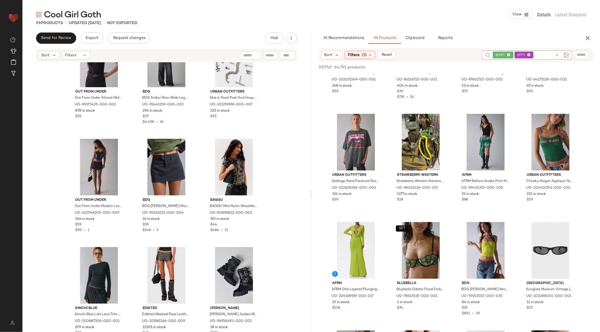
click at [559, 53] on icon at bounding box center [557, 55] width 4 height 4
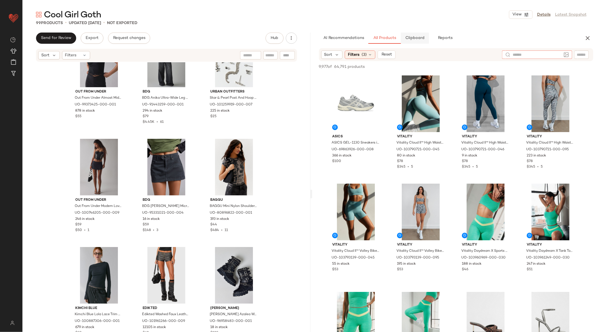
click at [413, 40] on span "Clipboard" at bounding box center [414, 38] width 19 height 4
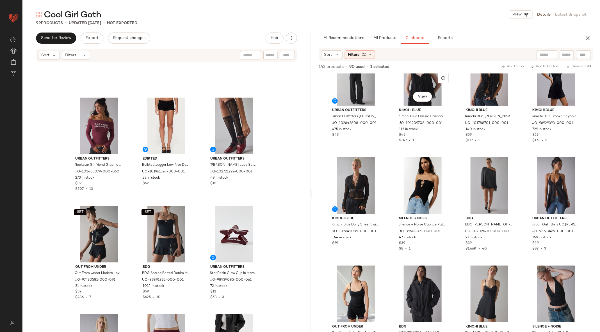
scroll to position [0, 0]
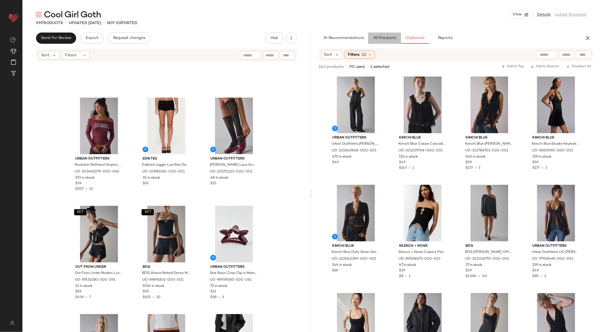
click at [386, 33] on button "All Products" at bounding box center [384, 38] width 33 height 11
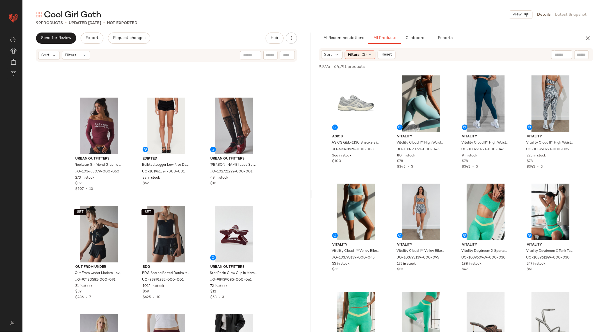
click at [583, 51] on div at bounding box center [581, 55] width 14 height 8
type input "*******"
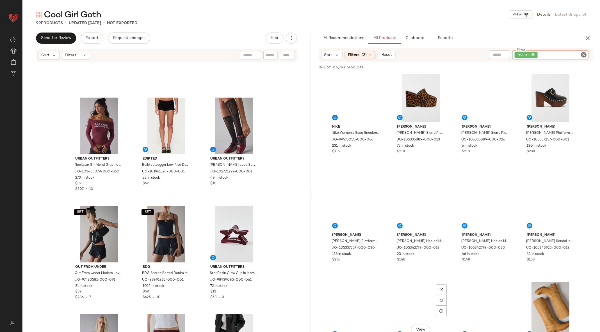
scroll to position [1368, 0]
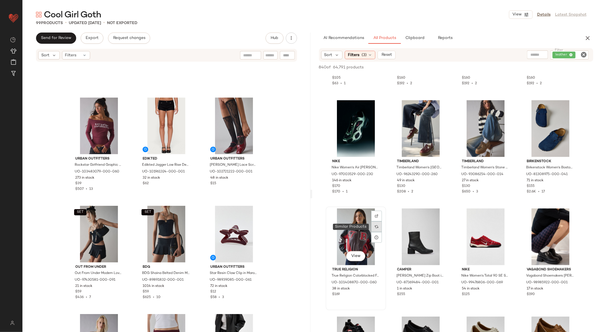
click at [375, 226] on img at bounding box center [376, 226] width 3 height 3
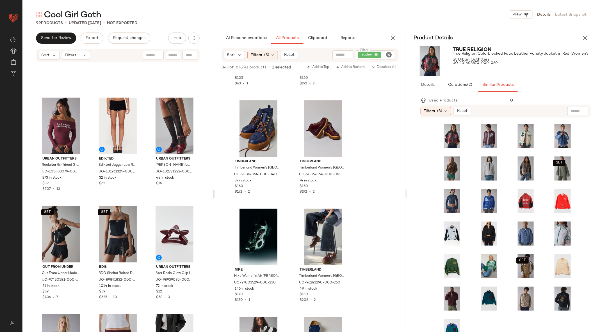
scroll to position [12, 0]
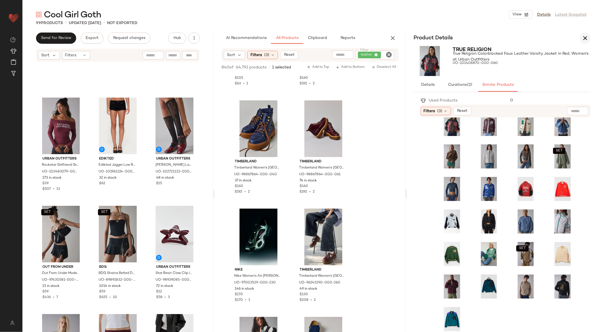
click at [584, 38] on icon "button" at bounding box center [585, 38] width 7 height 7
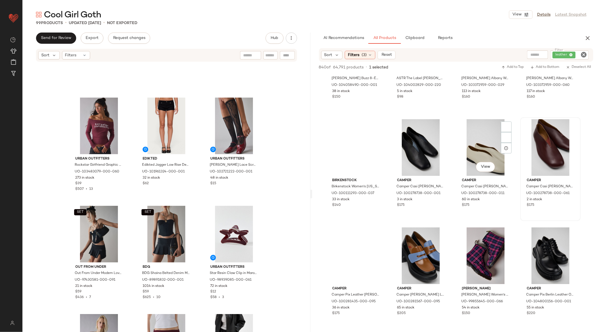
scroll to position [3448, 0]
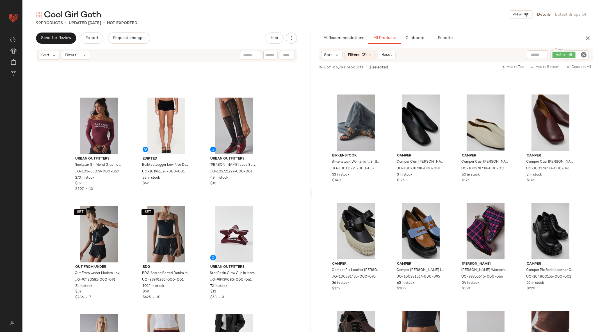
click at [539, 56] on div at bounding box center [537, 55] width 21 height 8
type input "******"
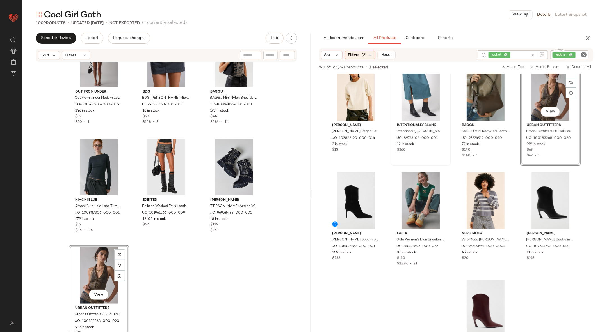
scroll to position [2271, 0]
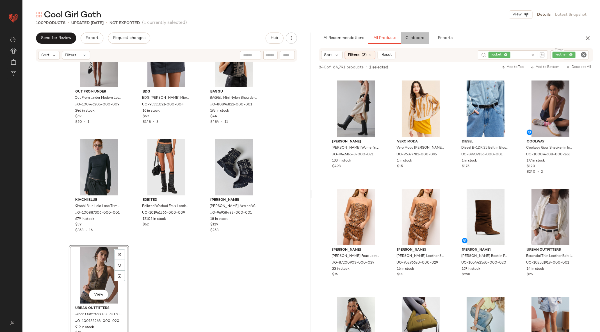
click at [413, 43] on button "Clipboard" at bounding box center [415, 38] width 28 height 11
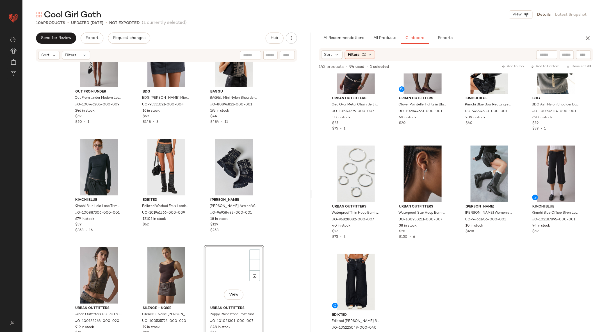
scroll to position [3506, 0]
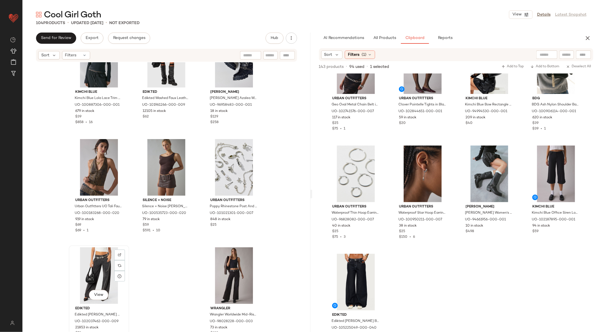
click at [101, 263] on div "View" at bounding box center [99, 276] width 56 height 57
click at [228, 257] on div "View" at bounding box center [234, 276] width 56 height 57
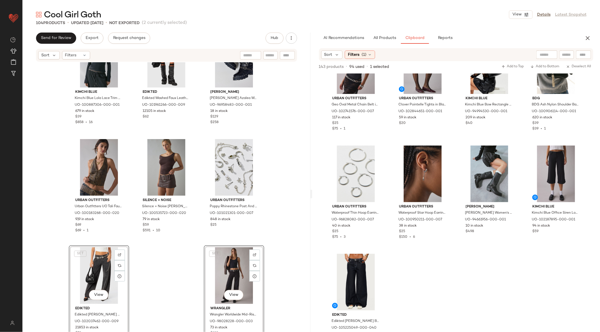
click at [228, 257] on div "SET View" at bounding box center [234, 276] width 56 height 57
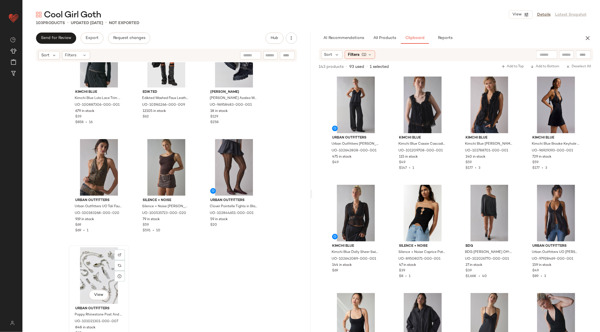
click at [90, 267] on div "View" at bounding box center [99, 276] width 56 height 57
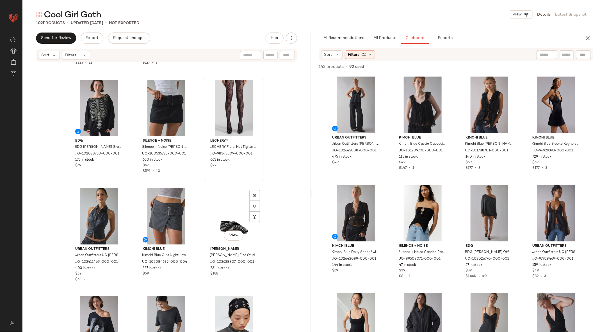
scroll to position [95, 0]
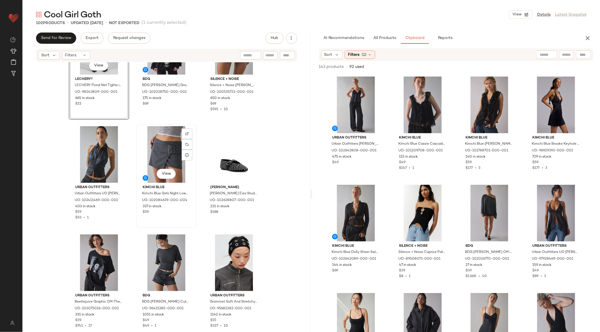
scroll to position [181, 0]
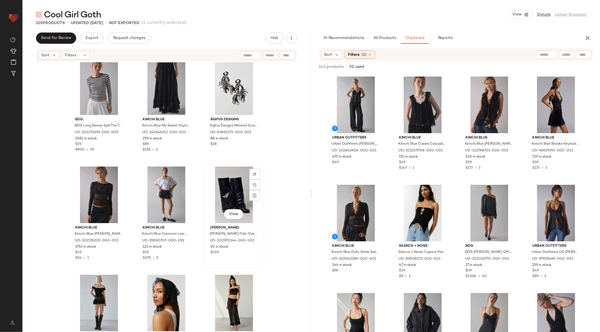
scroll to position [442, 0]
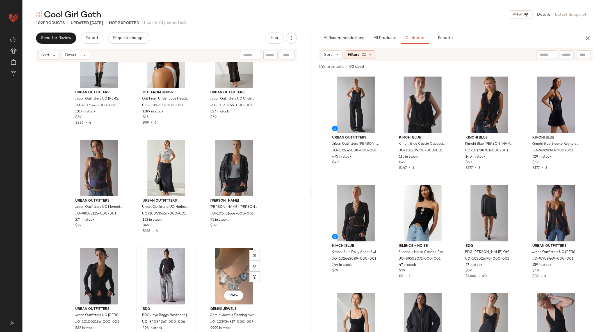
scroll to position [693, 0]
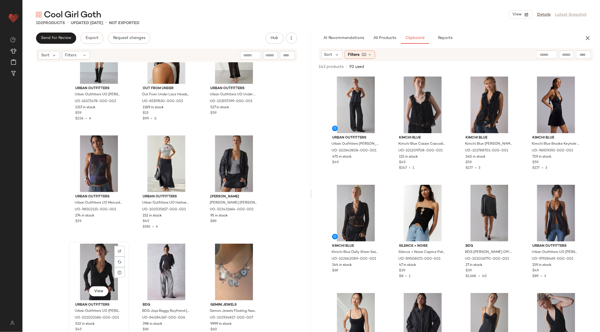
click at [91, 269] on div "View" at bounding box center [99, 272] width 56 height 57
click at [221, 262] on div "View" at bounding box center [234, 272] width 56 height 57
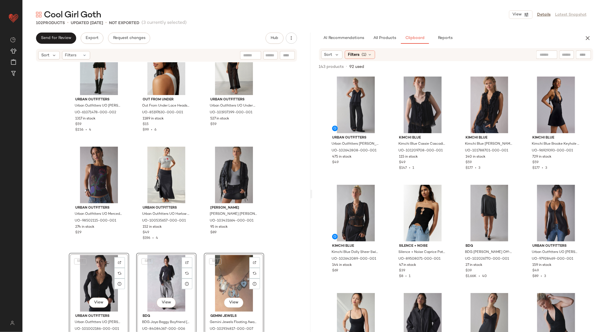
scroll to position [681, 0]
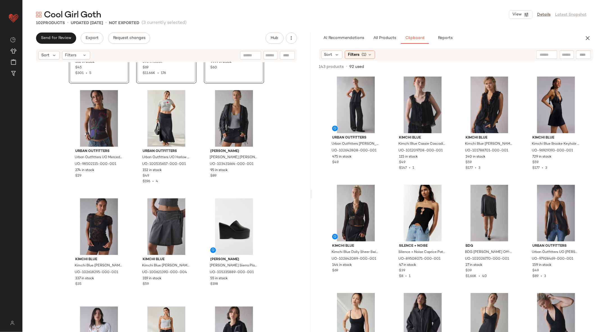
scroll to position [897, 0]
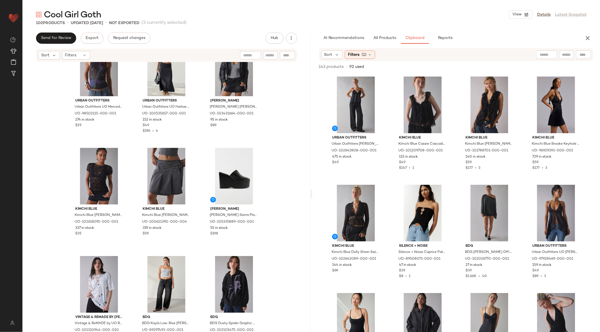
click at [130, 255] on div "SET View Urban Outfitters Urban Outfitters UO Abigail Button Down Stretch Slim …" at bounding box center [166, 205] width 288 height 287
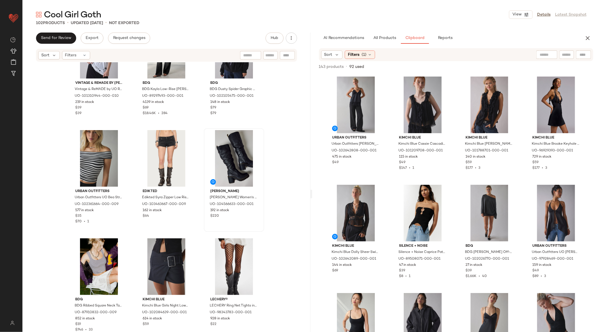
scroll to position [1200, 0]
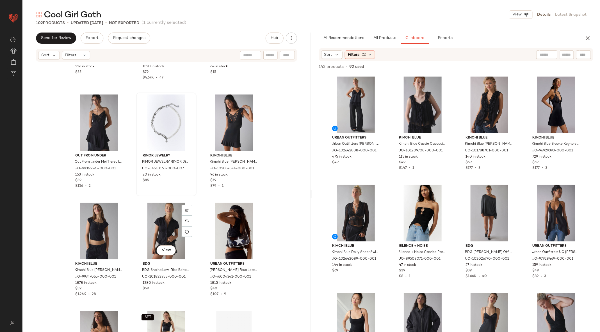
scroll to position [1501, 0]
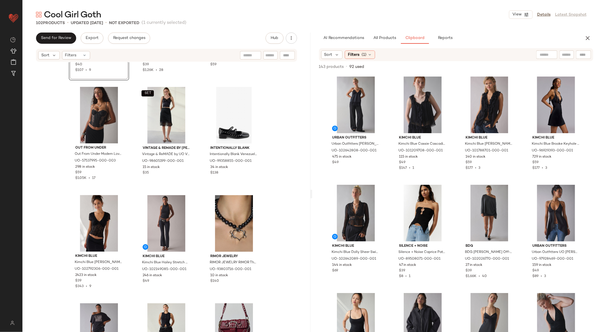
scroll to position [1736, 0]
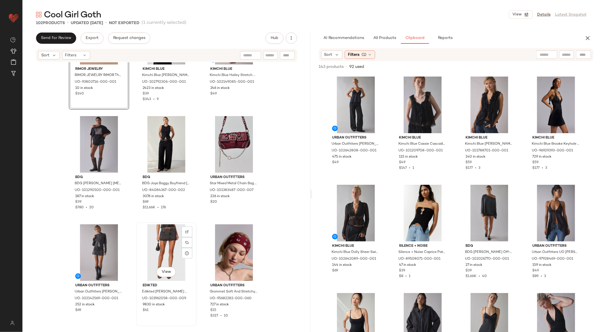
scroll to position [1973, 0]
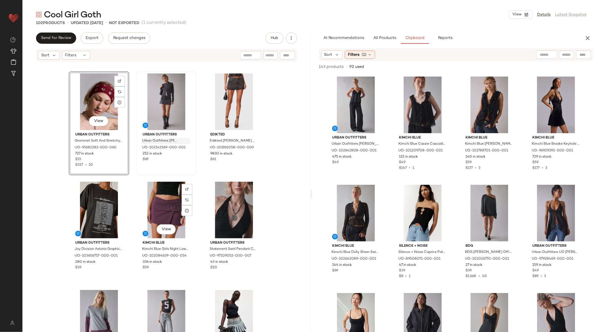
scroll to position [2134, 0]
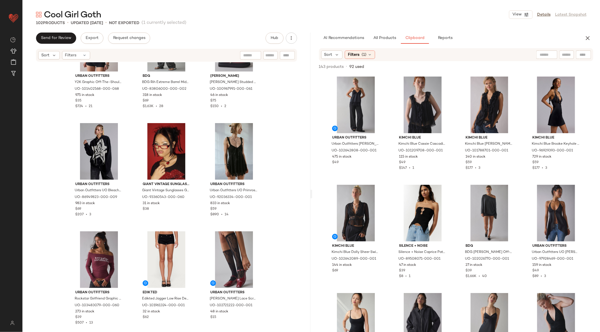
scroll to position [2452, 0]
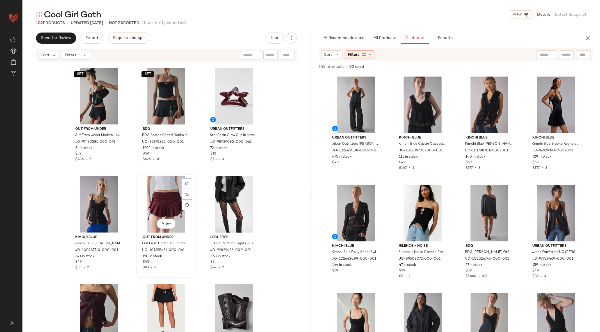
scroll to position [2717, 0]
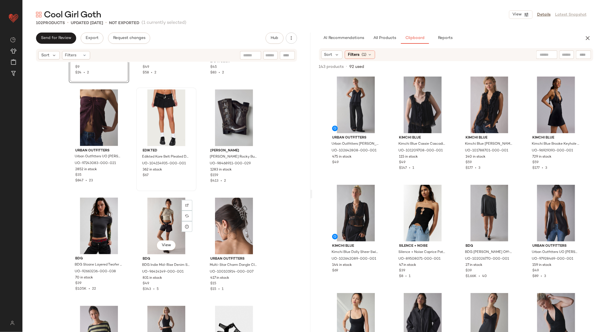
scroll to position [2929, 0]
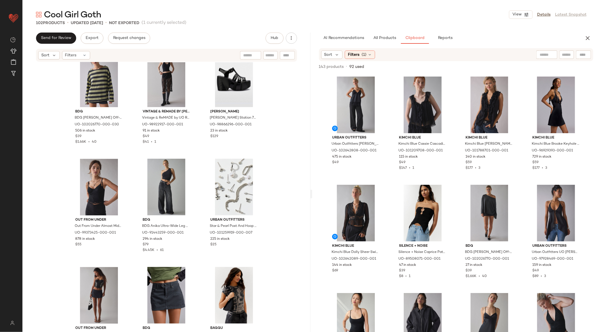
scroll to position [3172, 0]
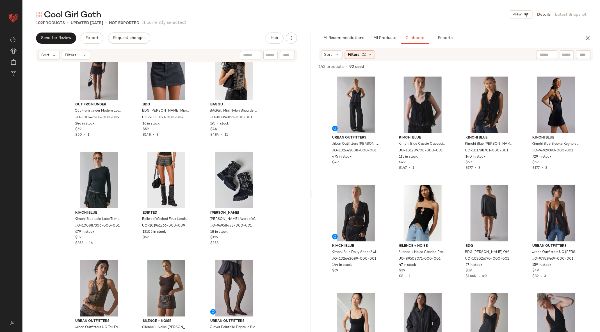
scroll to position [3398, 0]
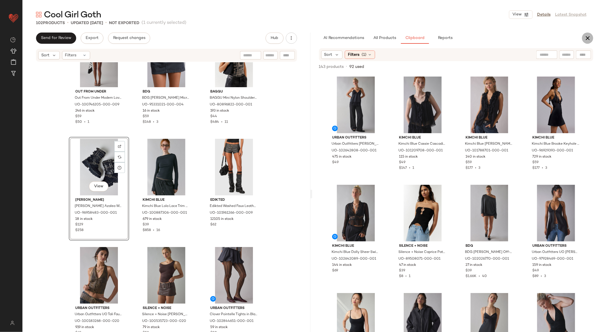
click at [590, 40] on icon "button" at bounding box center [587, 38] width 7 height 7
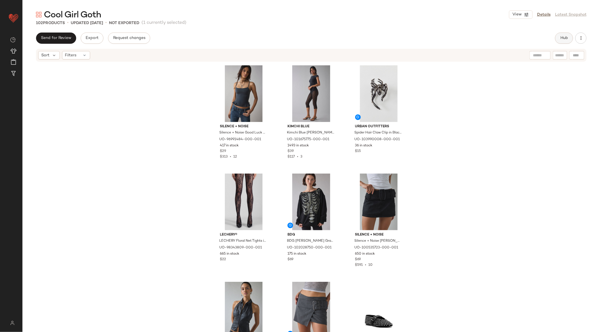
click at [562, 41] on button "Hub" at bounding box center [564, 38] width 18 height 11
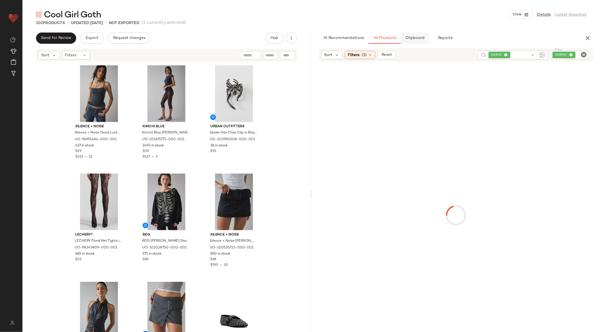
click at [420, 39] on span "Clipboard" at bounding box center [414, 38] width 19 height 4
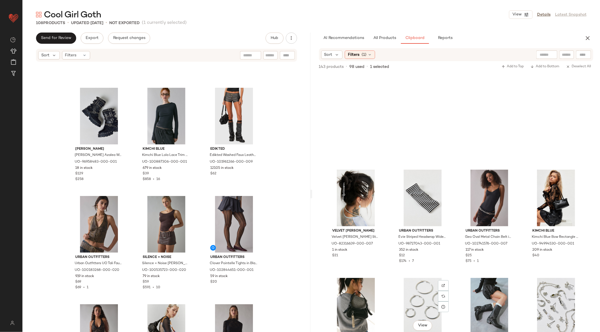
scroll to position [1019, 0]
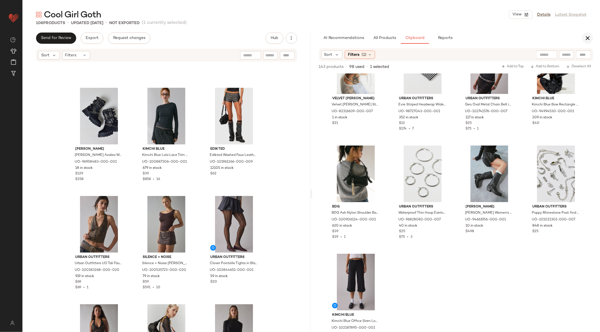
click at [592, 35] on button "button" at bounding box center [587, 38] width 11 height 11
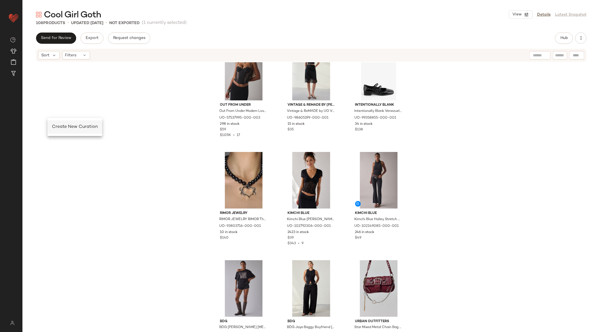
scroll to position [0, 0]
click at [69, 127] on span "Create New Curation" at bounding box center [75, 127] width 46 height 5
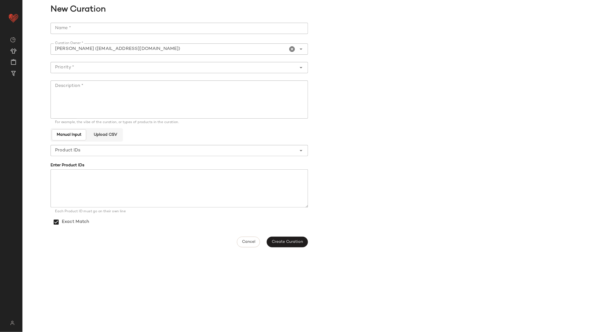
click at [107, 26] on input "Name *" at bounding box center [179, 28] width 257 height 11
type input "**********"
click at [116, 65] on input "Priority *" at bounding box center [174, 67] width 246 height 7
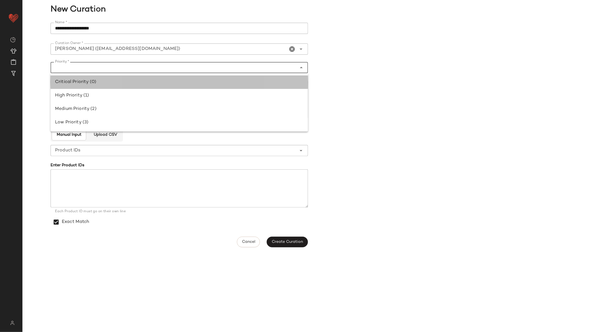
click at [107, 83] on div "Critical Priority (0)" at bounding box center [179, 82] width 248 height 7
type input "**********"
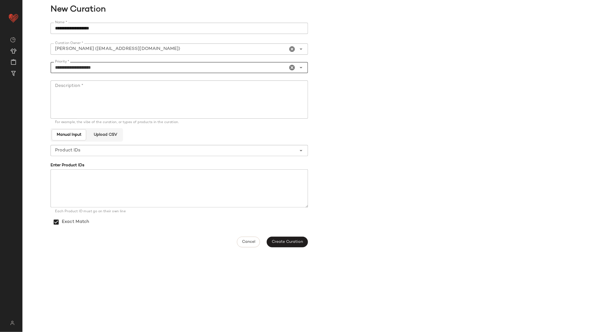
click at [108, 93] on textarea "Description *" at bounding box center [179, 100] width 257 height 38
type textarea "*"
click at [287, 243] on span "Create Curation" at bounding box center [286, 242] width 31 height 4
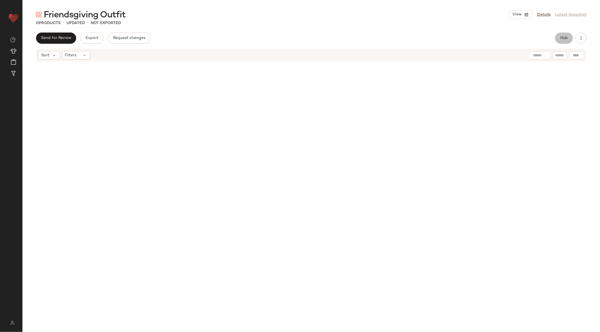
click at [559, 41] on button "Hub" at bounding box center [564, 38] width 18 height 11
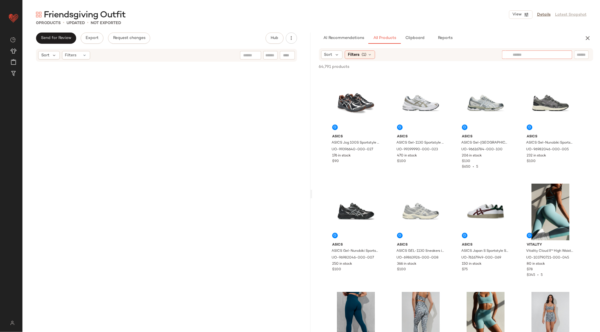
click at [562, 55] on div at bounding box center [537, 55] width 70 height 8
type input "*******"
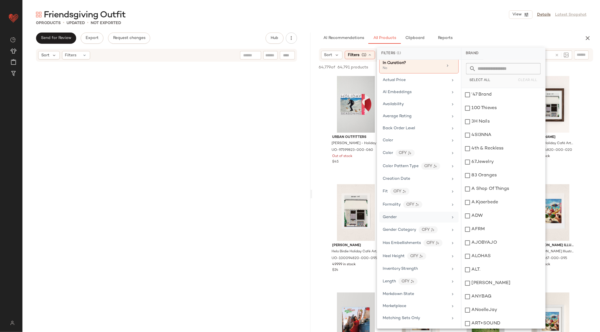
scroll to position [30, 0]
click at [419, 222] on div "Gender" at bounding box center [418, 228] width 79 height 12
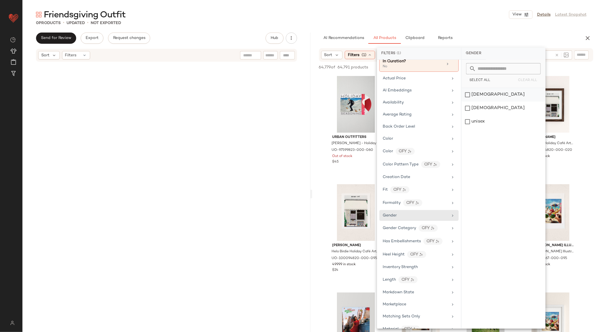
click at [488, 102] on div "[DEMOGRAPHIC_DATA]" at bounding box center [503, 108] width 84 height 13
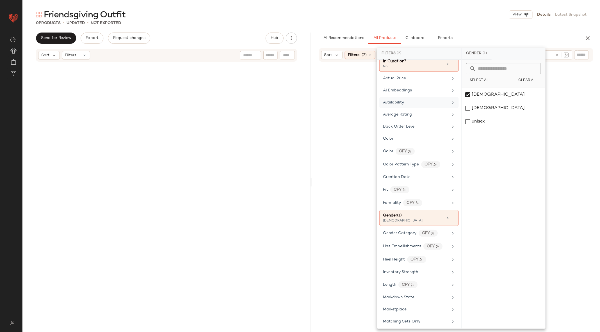
click at [412, 109] on div "Availability" at bounding box center [418, 114] width 79 height 11
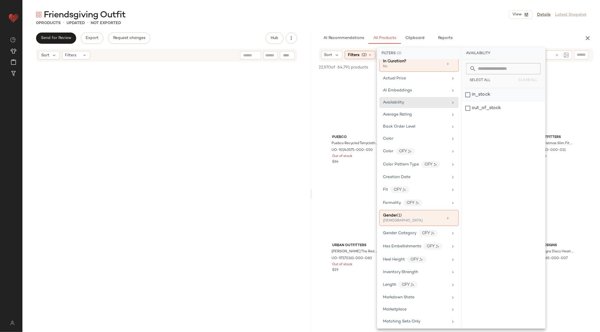
drag, startPoint x: 498, startPoint y: 108, endPoint x: 497, endPoint y: 92, distance: 15.8
click at [497, 93] on div "in_stock out_of_stock" at bounding box center [503, 208] width 84 height 241
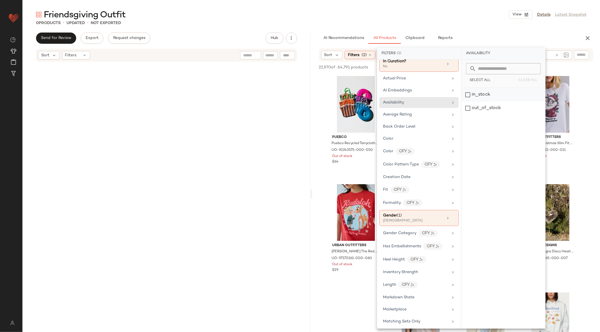
click at [497, 102] on div "in_stock" at bounding box center [503, 108] width 84 height 13
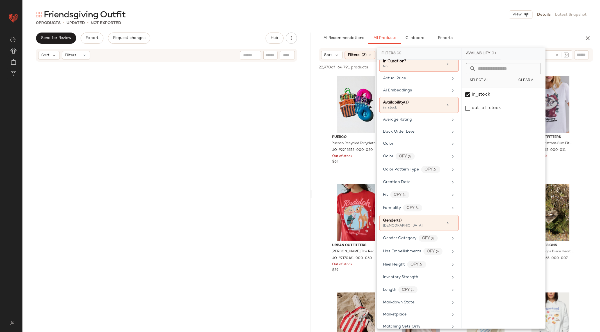
click at [507, 38] on div "AI Recommendations All Products Clipboard Reports" at bounding box center [447, 38] width 257 height 11
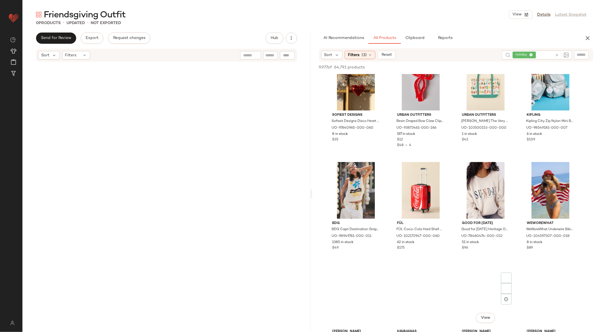
scroll to position [308, 0]
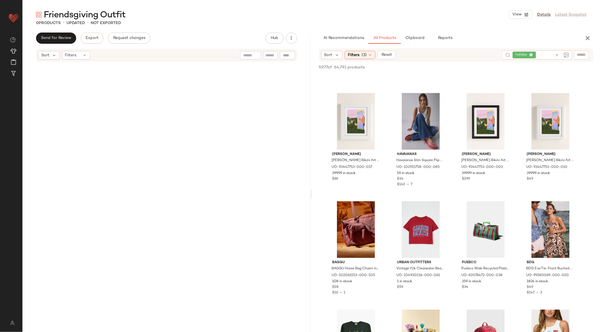
click at [555, 54] on icon at bounding box center [557, 55] width 4 height 4
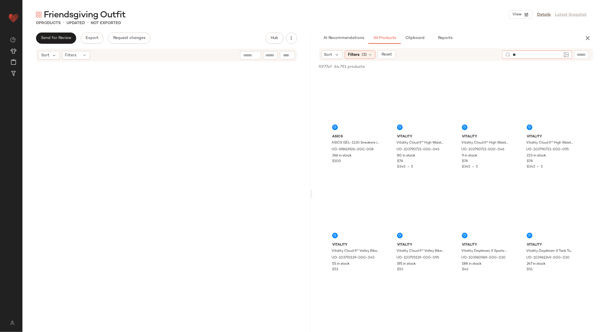
type input "*"
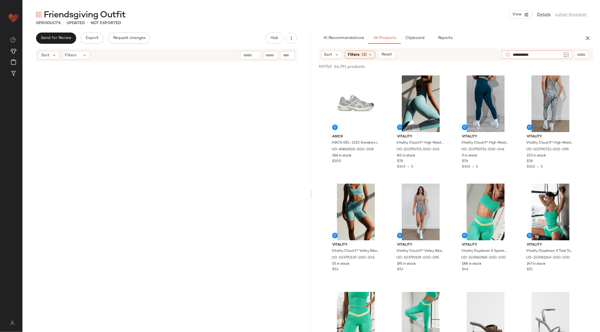
type input "**********"
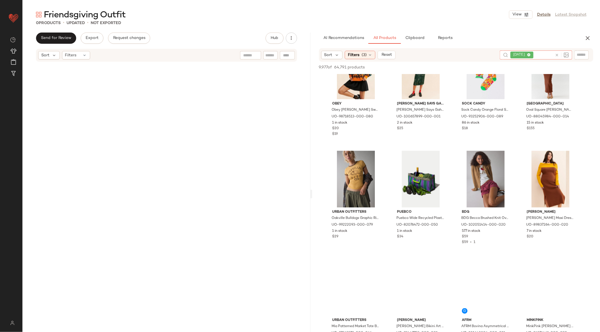
scroll to position [369, 0]
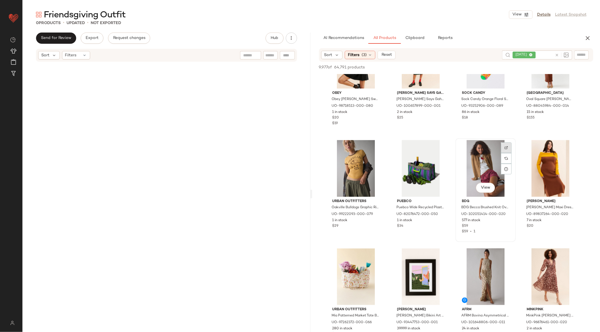
click at [507, 153] on div at bounding box center [506, 158] width 11 height 11
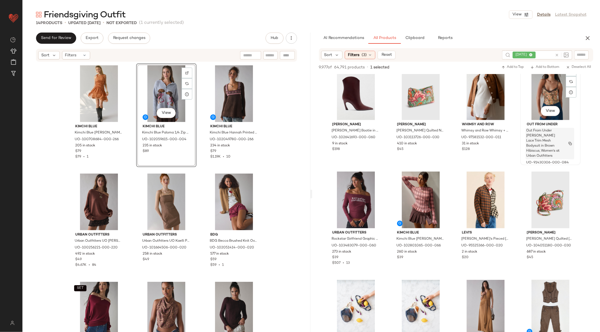
scroll to position [7381, 0]
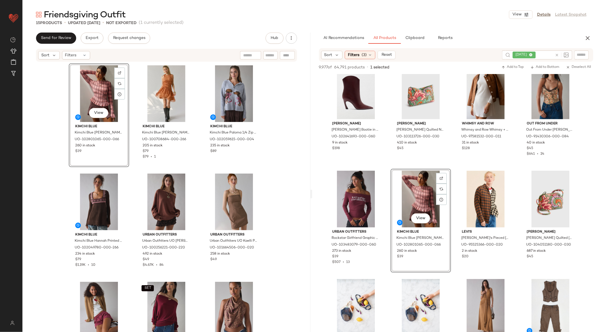
drag, startPoint x: 426, startPoint y: 244, endPoint x: 486, endPoint y: 3, distance: 247.8
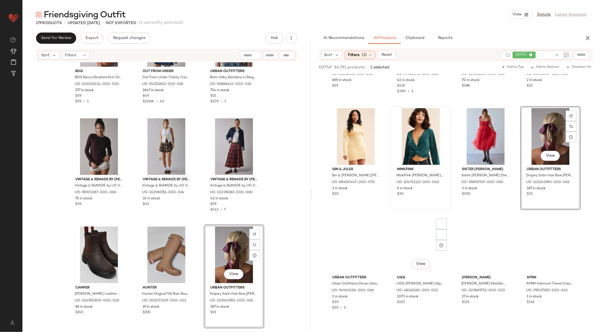
scroll to position [8862, 0]
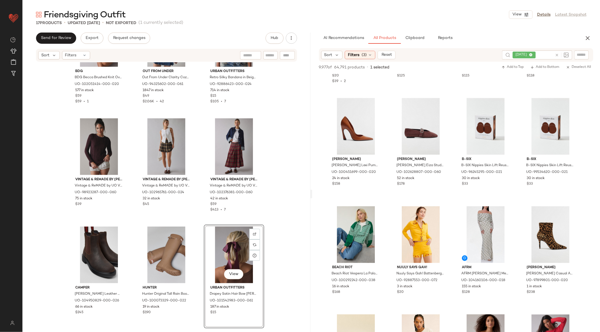
drag, startPoint x: 564, startPoint y: 286, endPoint x: 308, endPoint y: 1, distance: 383.0
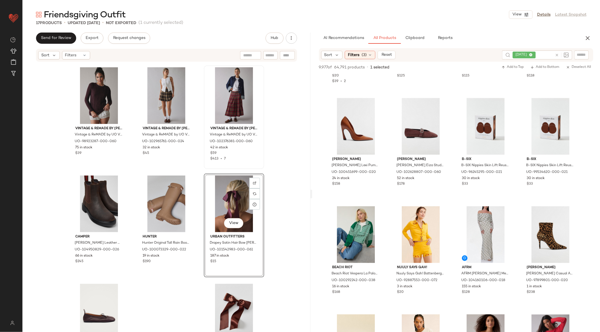
scroll to position [364, 0]
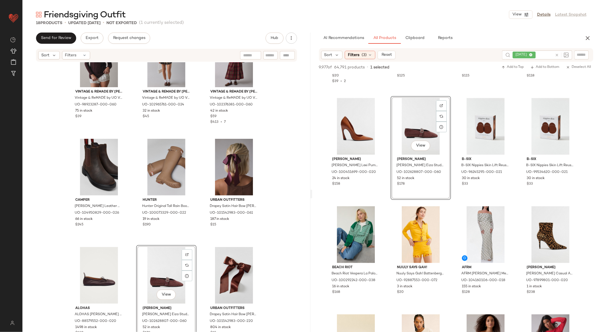
drag, startPoint x: 409, startPoint y: 136, endPoint x: 265, endPoint y: 0, distance: 197.6
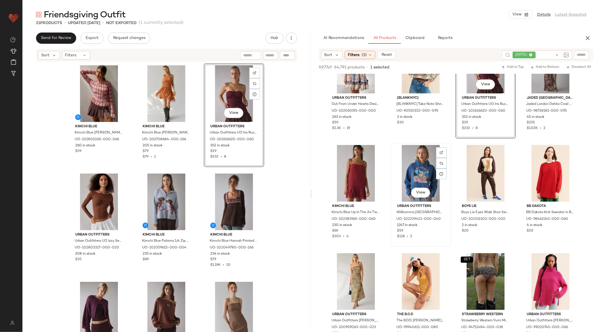
scroll to position [10832, 0]
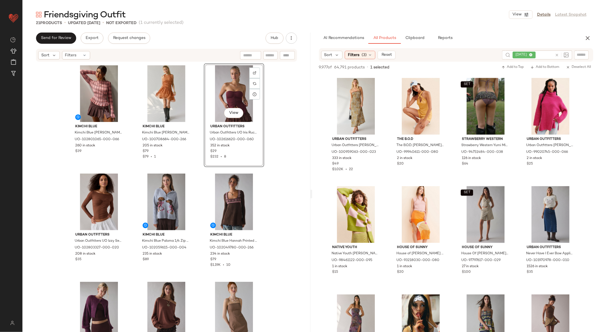
drag, startPoint x: 487, startPoint y: 266, endPoint x: 362, endPoint y: 14, distance: 281.0
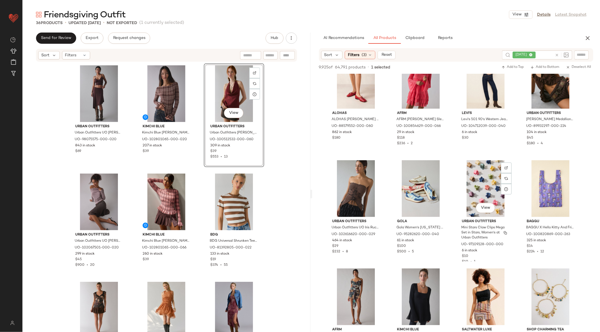
scroll to position [19846, 0]
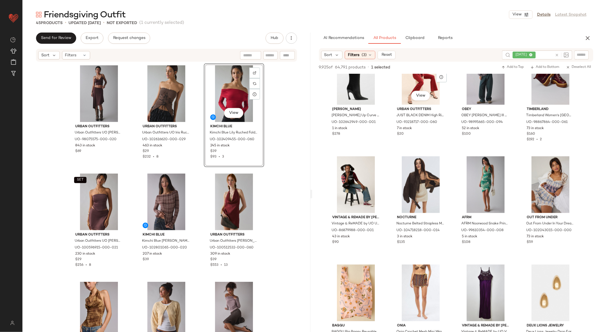
scroll to position [29324, 0]
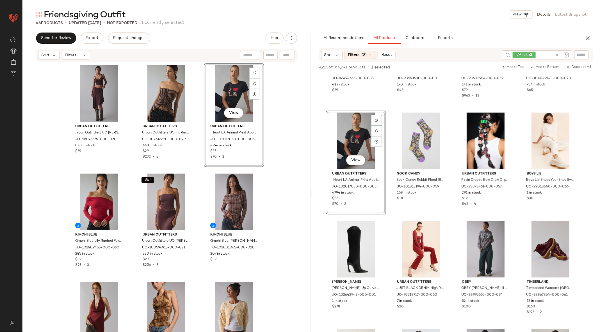
click at [232, 96] on div "View" at bounding box center [234, 93] width 56 height 57
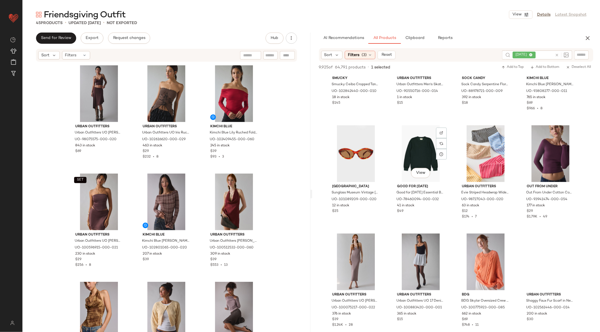
scroll to position [31382, 0]
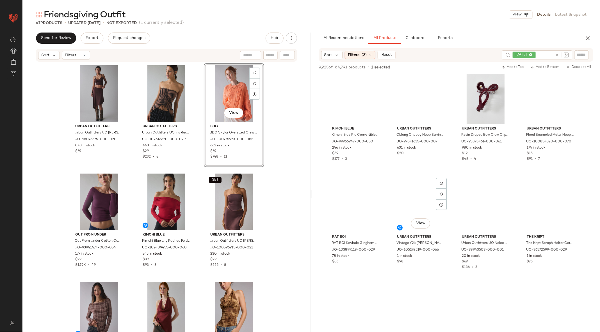
scroll to position [37329, 0]
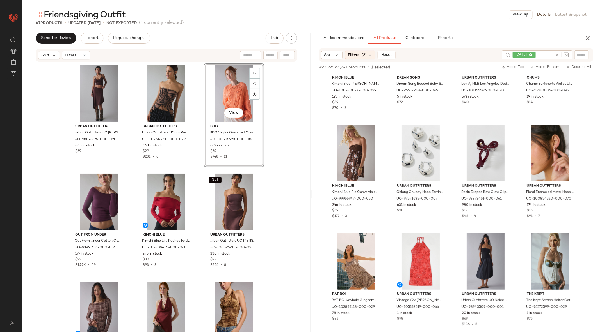
drag, startPoint x: 482, startPoint y: 211, endPoint x: 506, endPoint y: 3, distance: 209.4
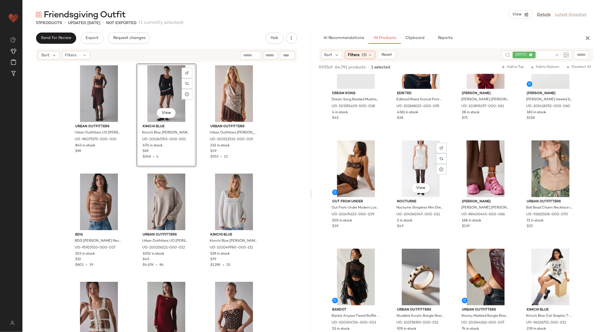
scroll to position [48253, 0]
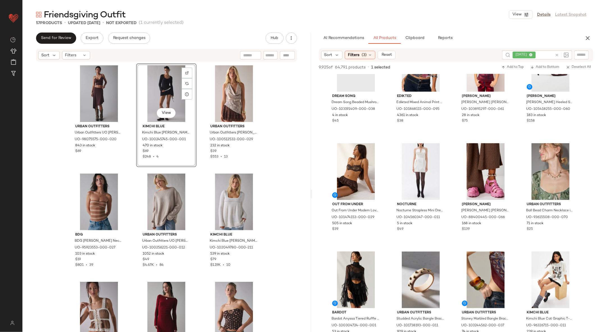
drag, startPoint x: 422, startPoint y: 287, endPoint x: 141, endPoint y: 8, distance: 395.9
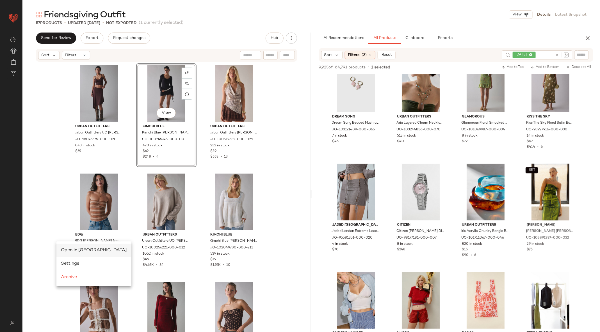
scroll to position [0, 0]
click at [71, 248] on span "Open in Split View" at bounding box center [94, 250] width 66 height 5
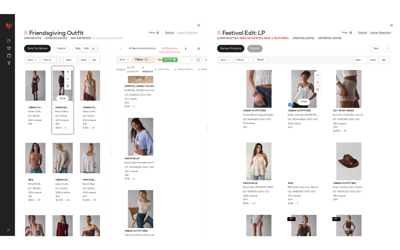
scroll to position [980, 0]
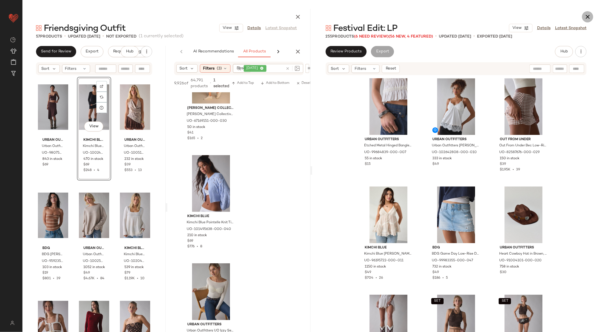
click at [590, 16] on icon "button" at bounding box center [587, 16] width 7 height 7
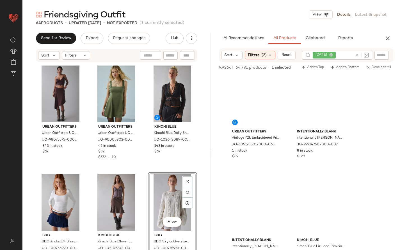
scroll to position [88305, 0]
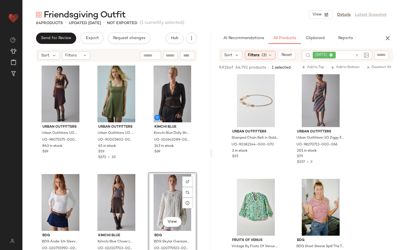
drag, startPoint x: 268, startPoint y: 155, endPoint x: 231, endPoint y: 0, distance: 159.2
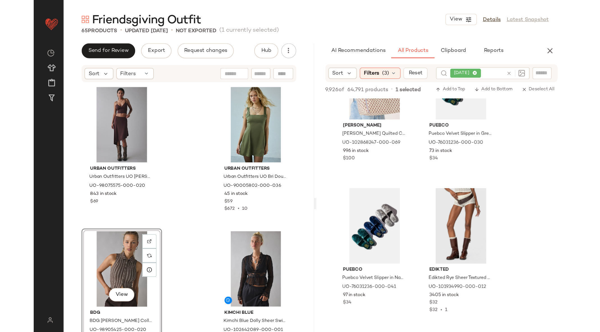
scroll to position [86067, 0]
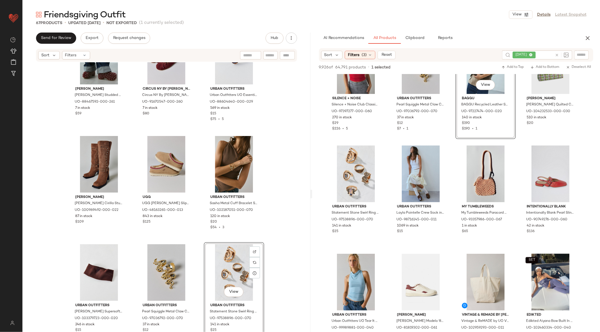
scroll to position [2104, 0]
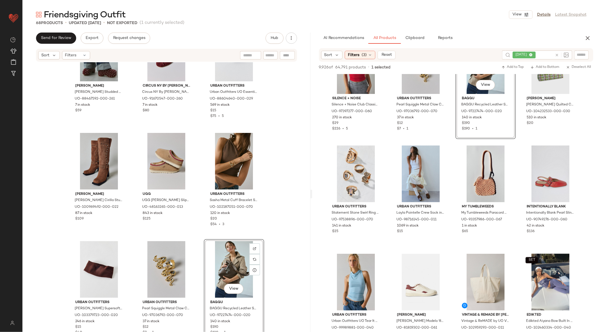
drag, startPoint x: 468, startPoint y: 101, endPoint x: 447, endPoint y: 0, distance: 103.0
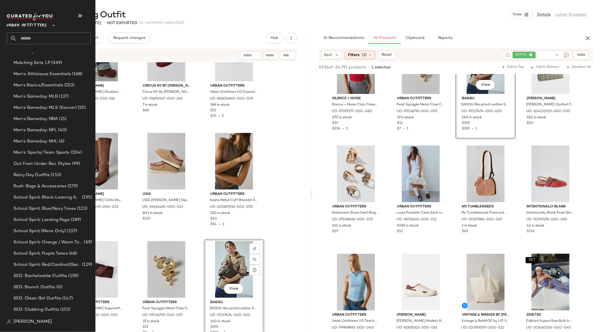
scroll to position [1235, 0]
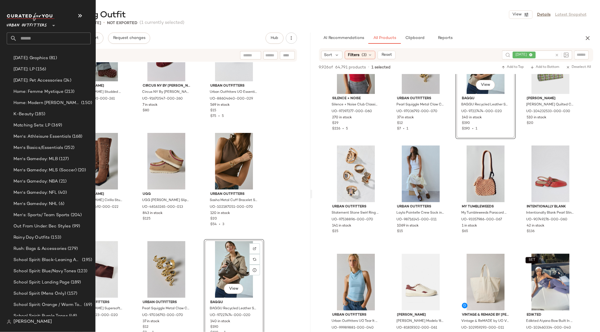
click at [29, 42] on input "text" at bounding box center [54, 39] width 74 height 12
type input "*****"
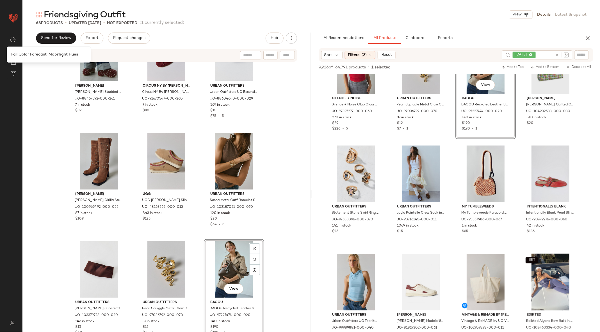
scroll to position [0, 0]
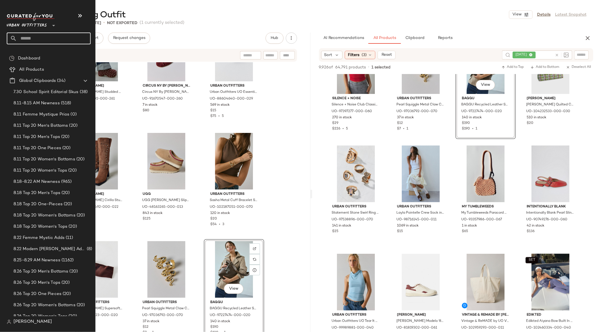
click at [33, 38] on input "text" at bounding box center [54, 39] width 74 height 12
type input "******"
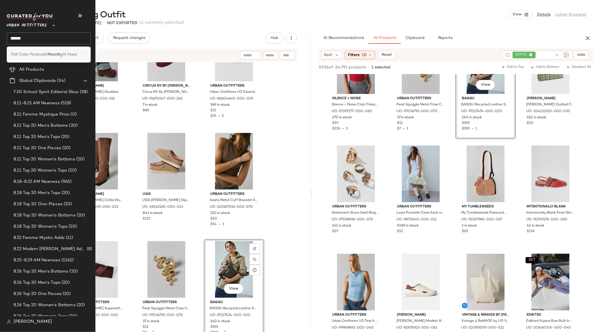
click at [39, 53] on span "Fall Color Forecast:" at bounding box center [29, 55] width 36 height 6
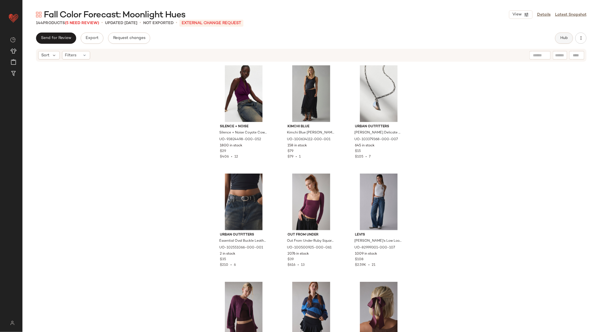
click at [557, 35] on button "Hub" at bounding box center [564, 38] width 18 height 11
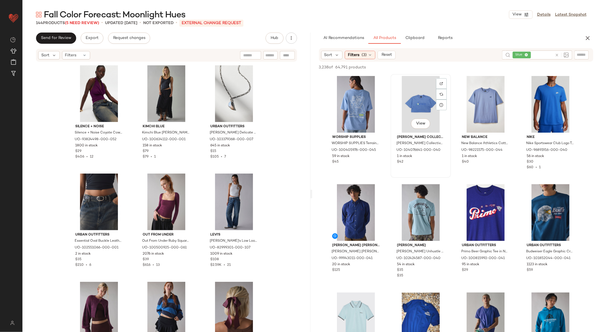
scroll to position [223, 0]
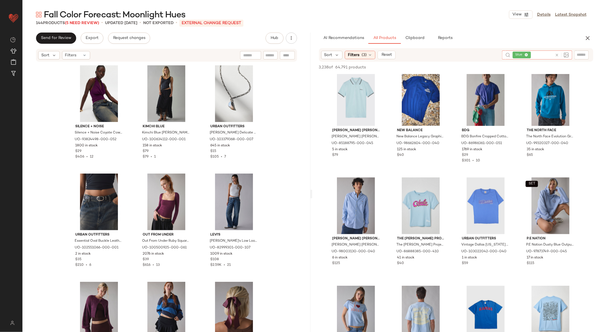
click at [556, 56] on icon at bounding box center [557, 55] width 4 height 4
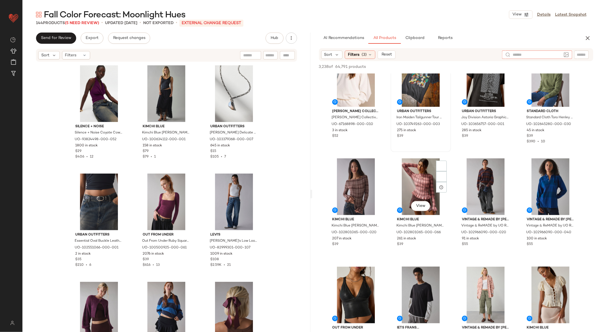
scroll to position [243, 0]
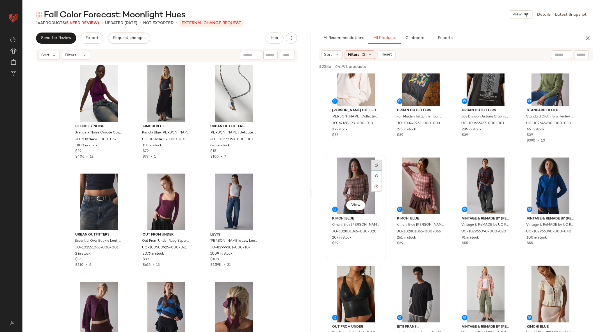
click at [375, 166] on img at bounding box center [376, 165] width 3 height 3
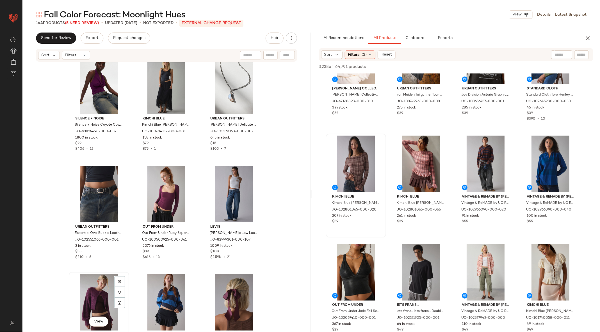
scroll to position [0, 0]
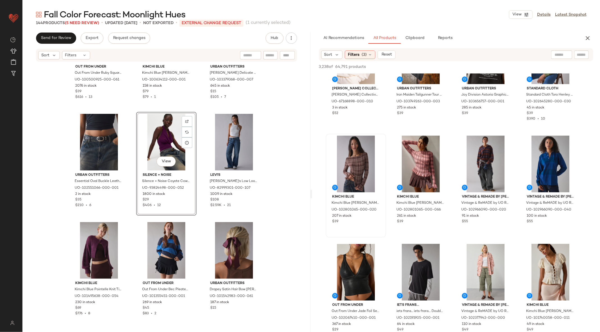
scroll to position [73, 0]
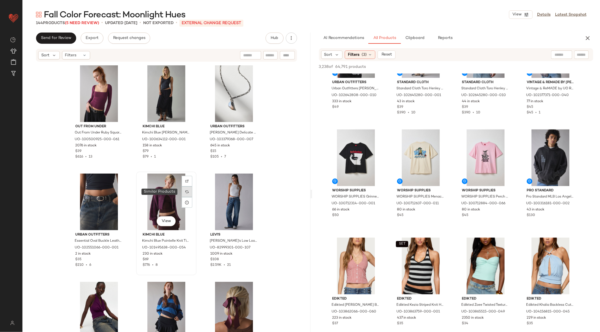
click at [186, 193] on img at bounding box center [186, 191] width 3 height 3
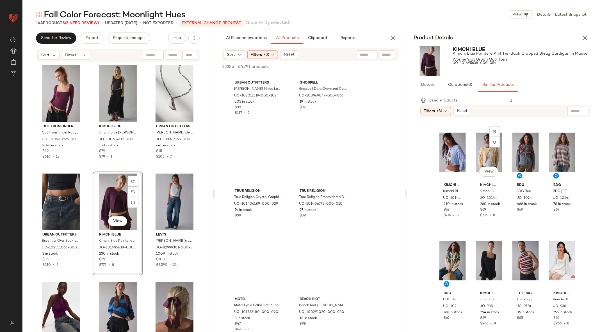
scroll to position [8288, 0]
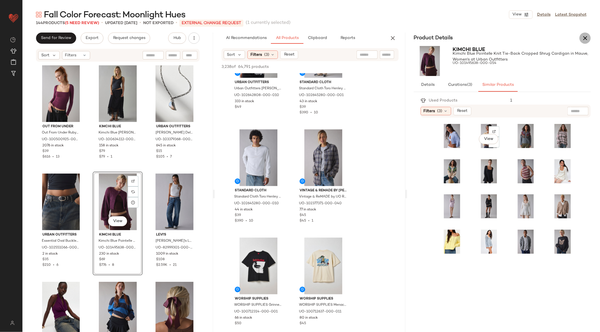
click at [585, 34] on button "button" at bounding box center [584, 38] width 11 height 11
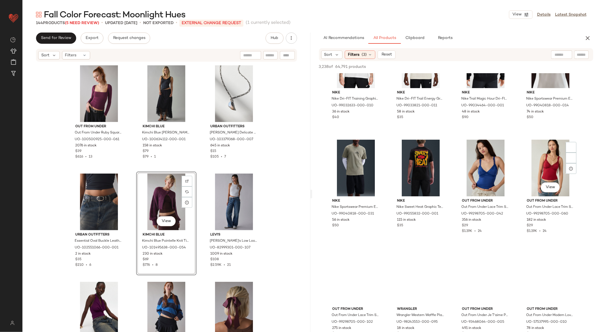
scroll to position [5882, 0]
